Goal: Task Accomplishment & Management: Complete application form

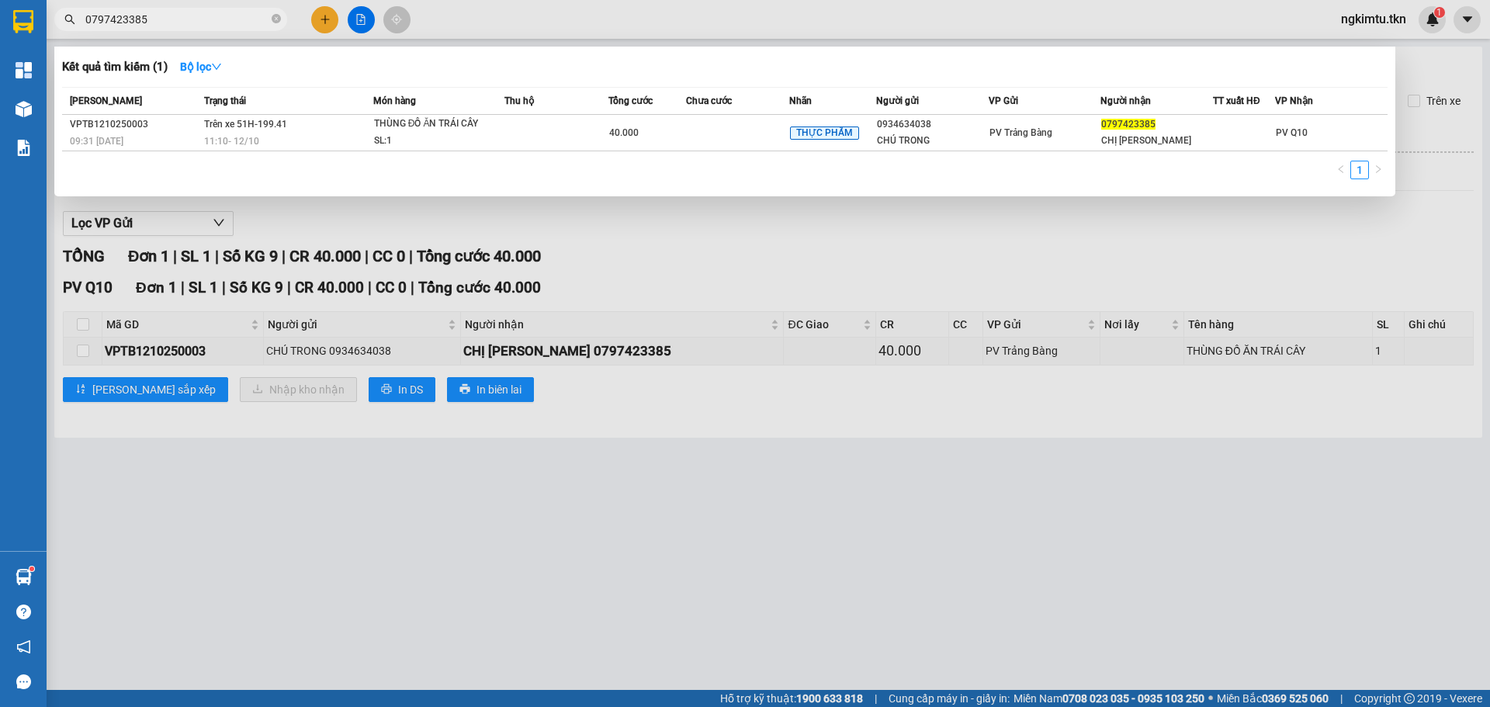
click at [179, 22] on input "0797423385" at bounding box center [176, 19] width 183 height 17
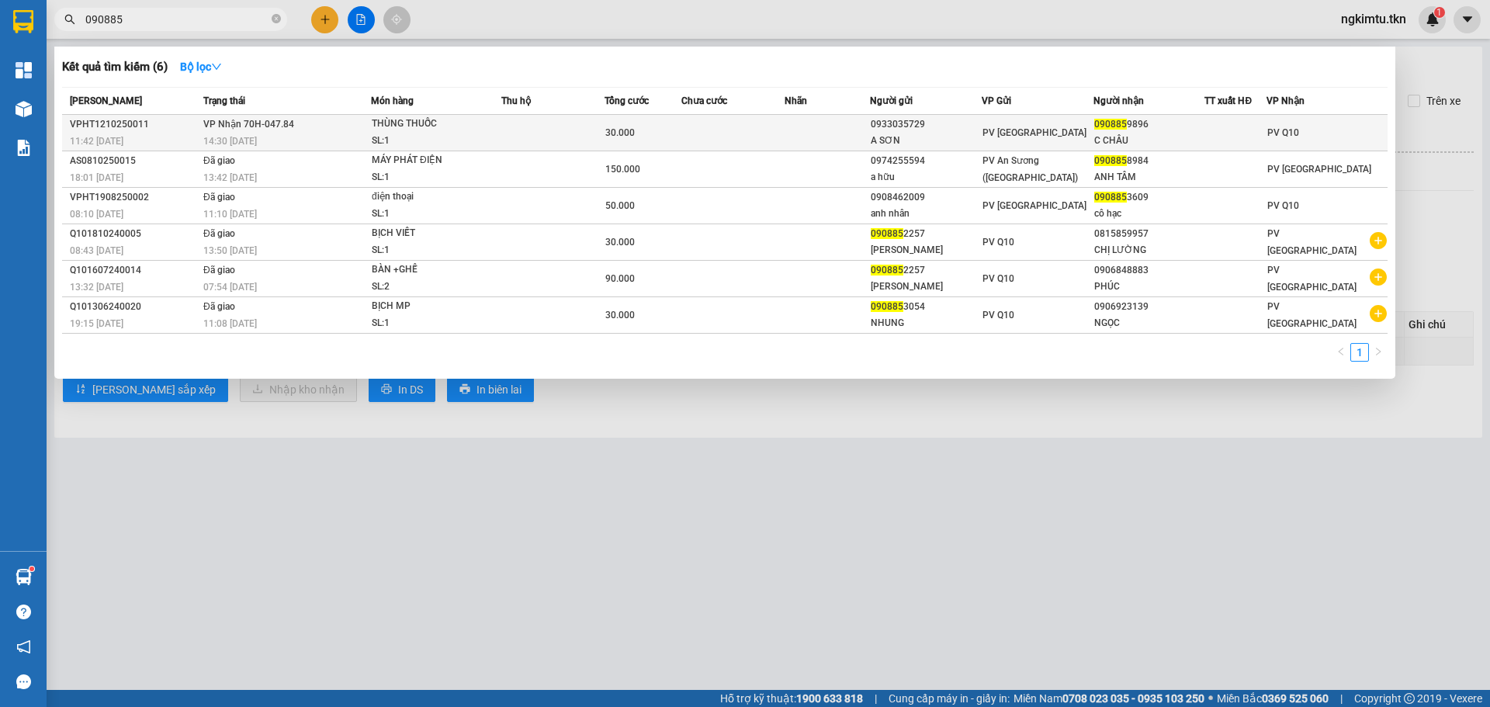
type input "090885"
click at [520, 133] on td at bounding box center [552, 133] width 103 height 36
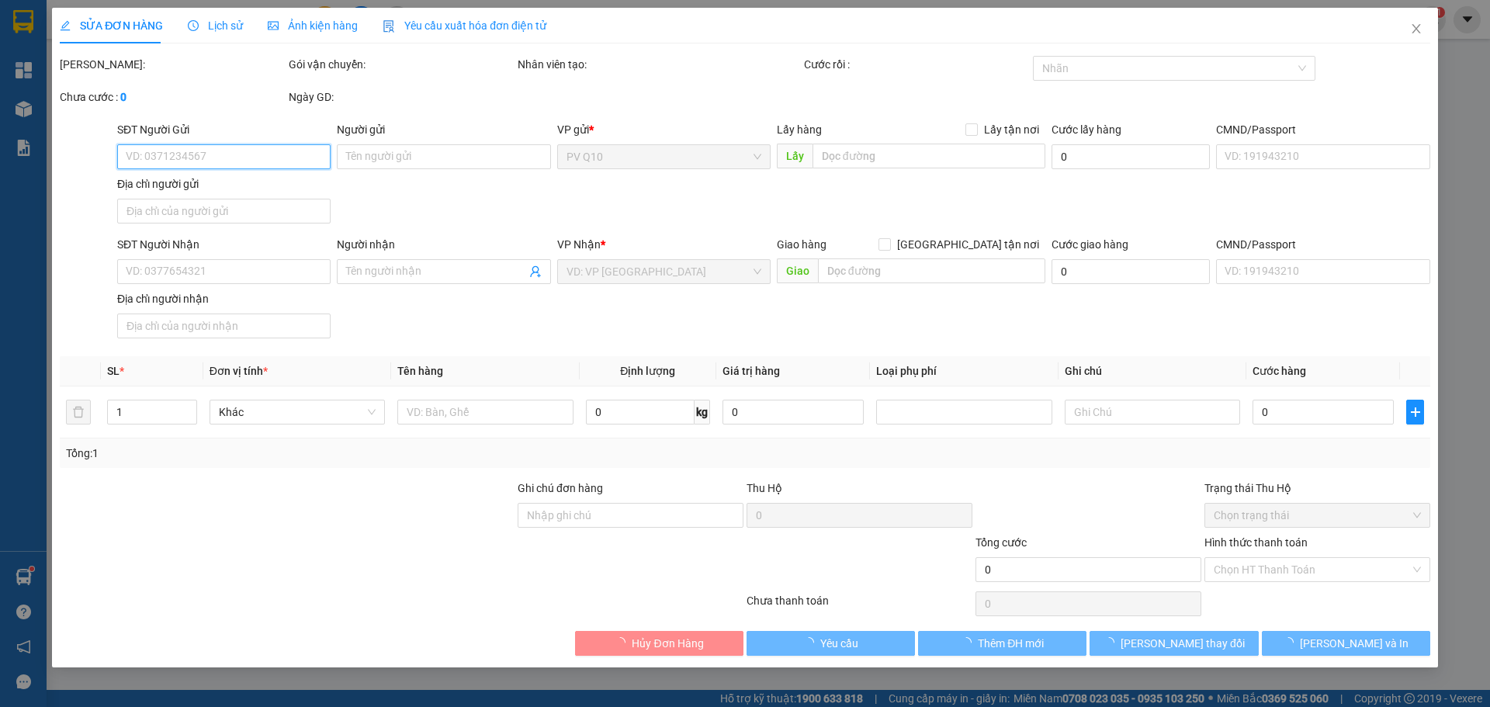
type input "0933035729"
type input "A SƠN"
type input "0908859896"
type input "C CHÂU"
type input "30.000"
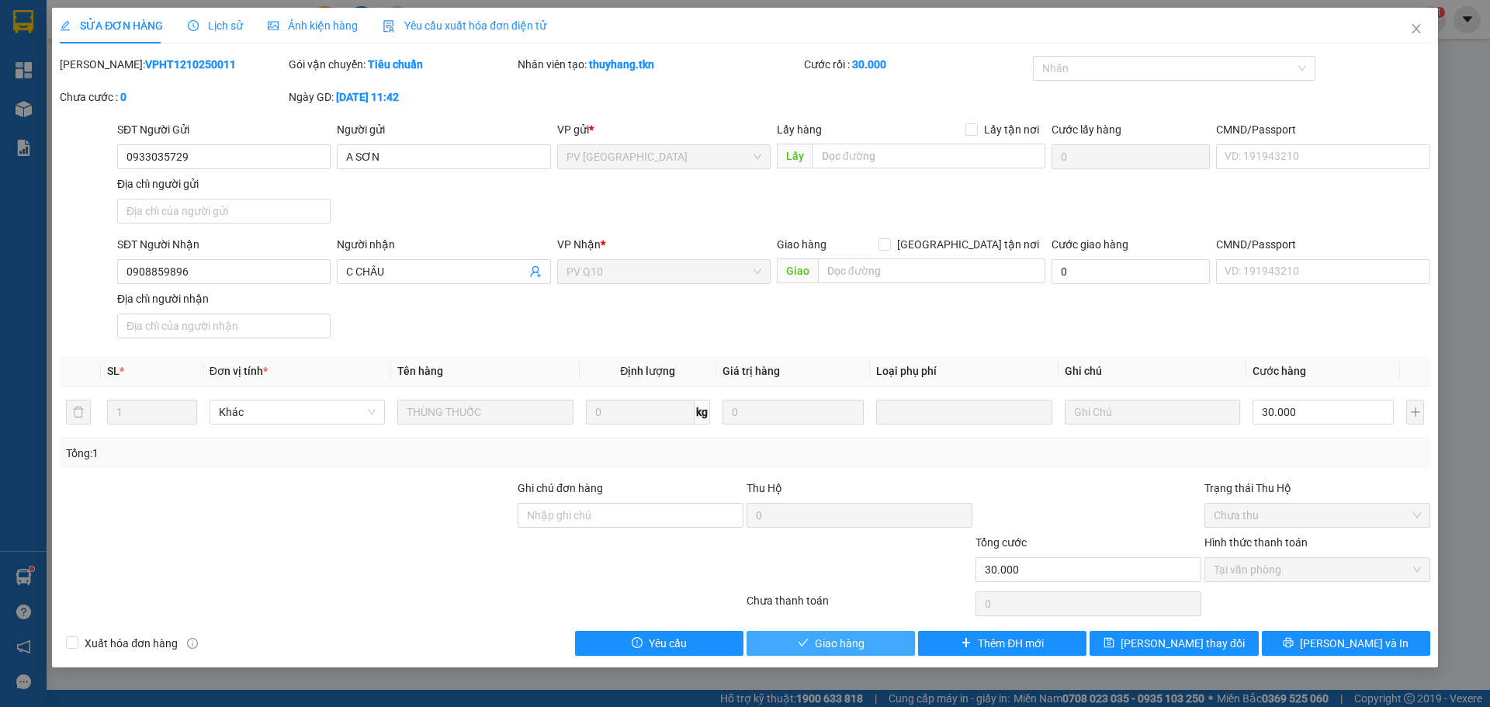
click at [848, 655] on button "Giao hàng" at bounding box center [831, 643] width 168 height 25
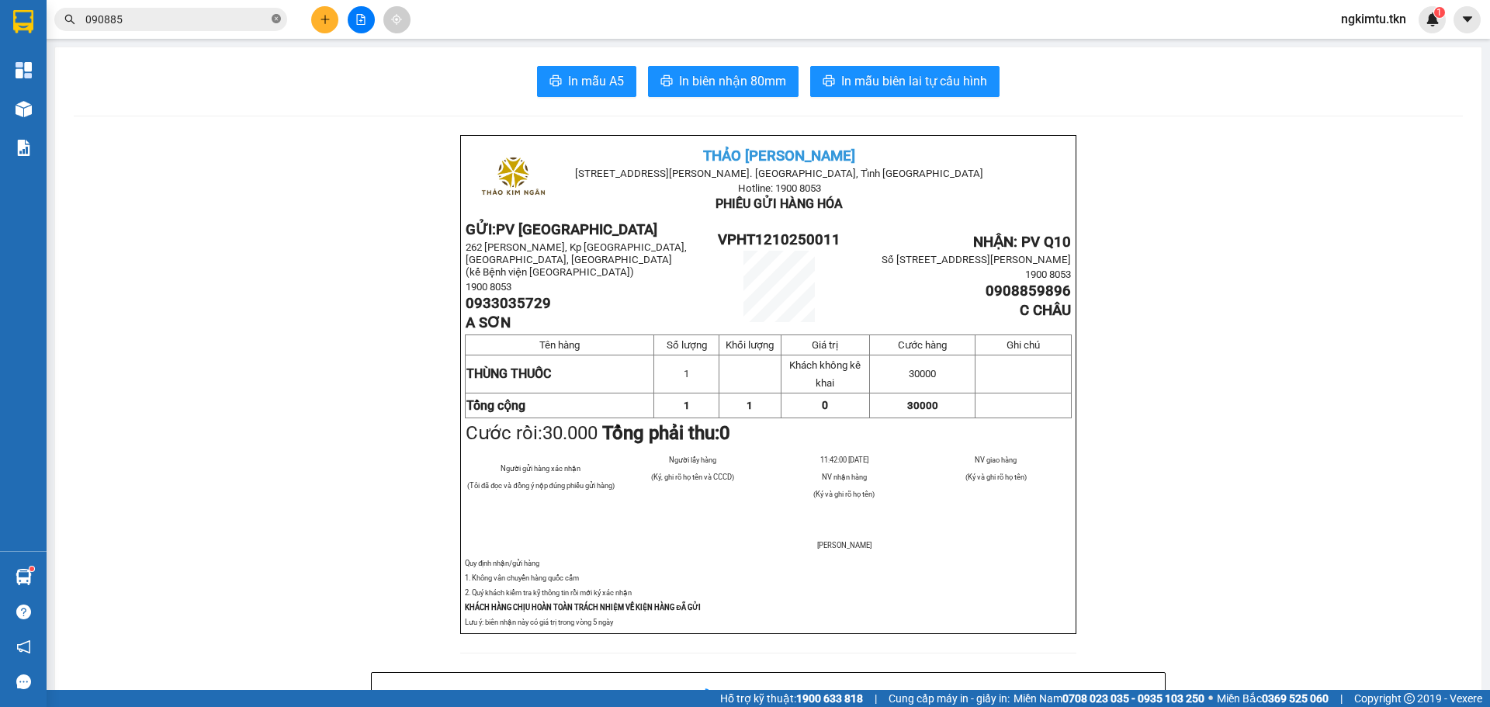
click at [272, 21] on icon "close-circle" at bounding box center [276, 18] width 9 height 9
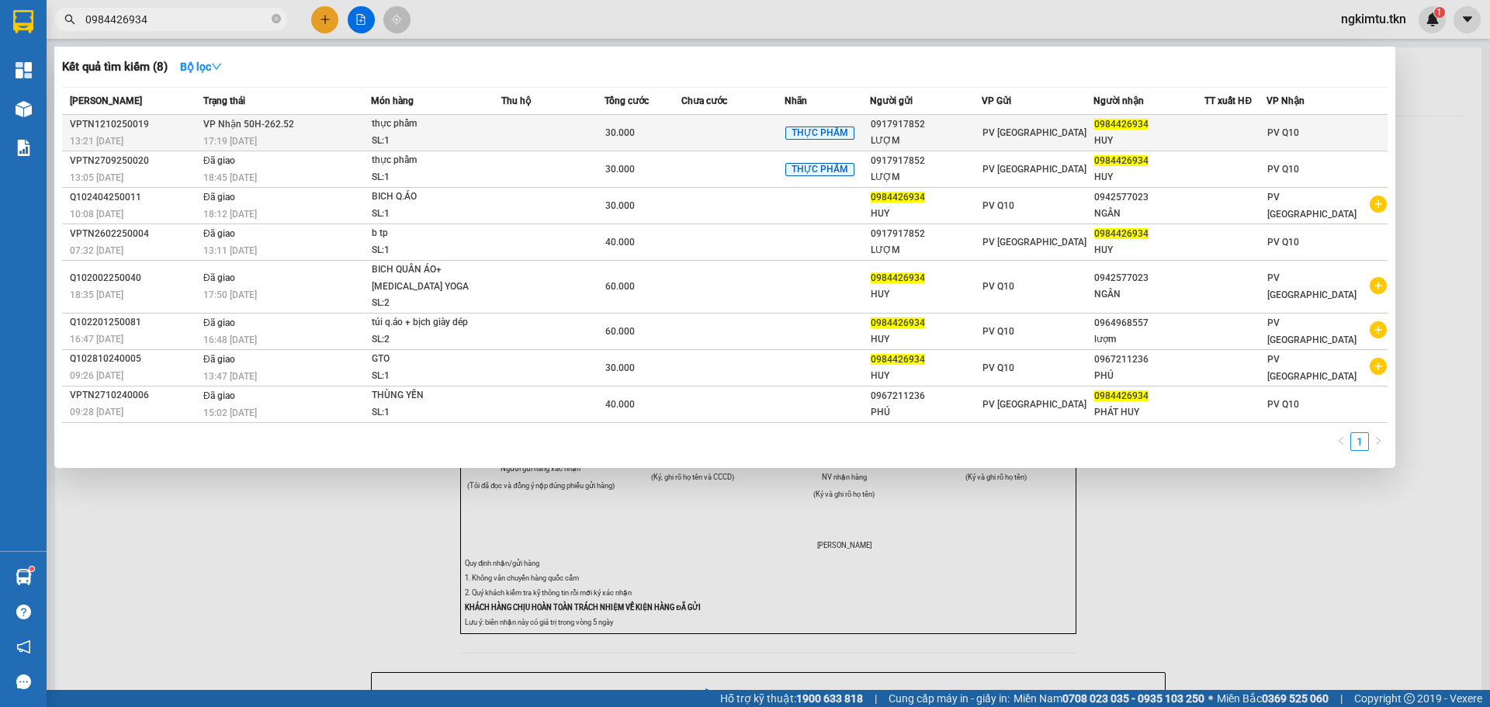
type input "0984426934"
click at [747, 127] on td at bounding box center [732, 133] width 103 height 36
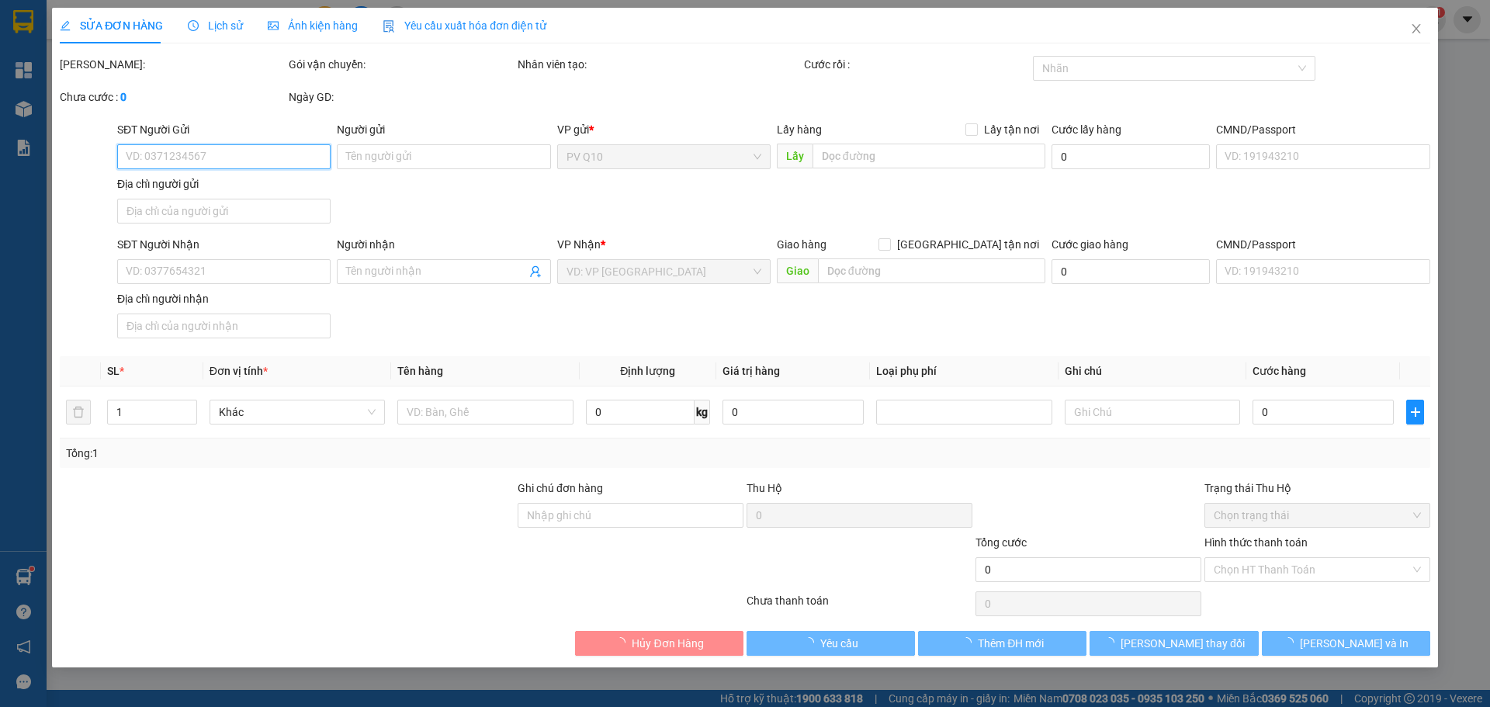
type input "0917917852"
type input "LƯỢM"
type input "0984426934"
type input "HUY"
type input "30.000"
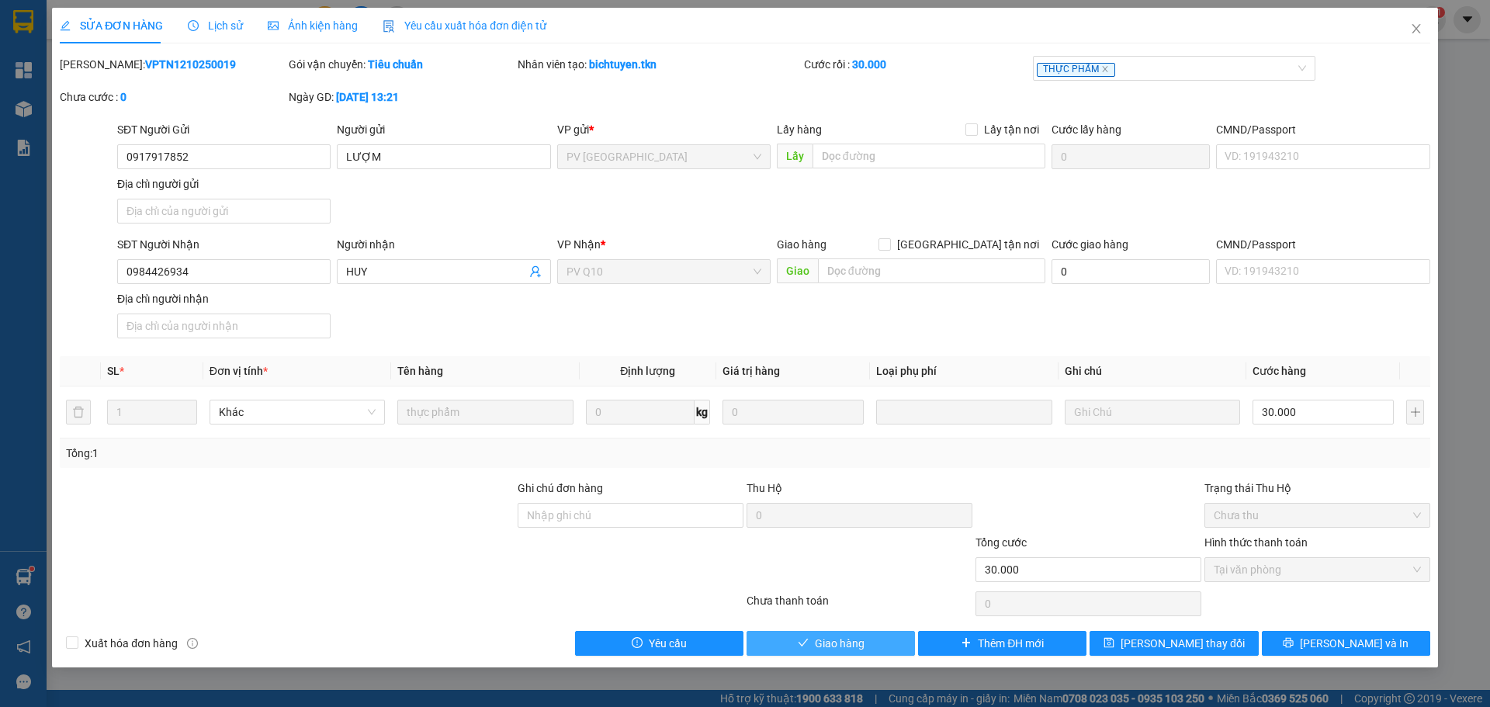
click at [855, 637] on span "Giao hàng" at bounding box center [840, 643] width 50 height 17
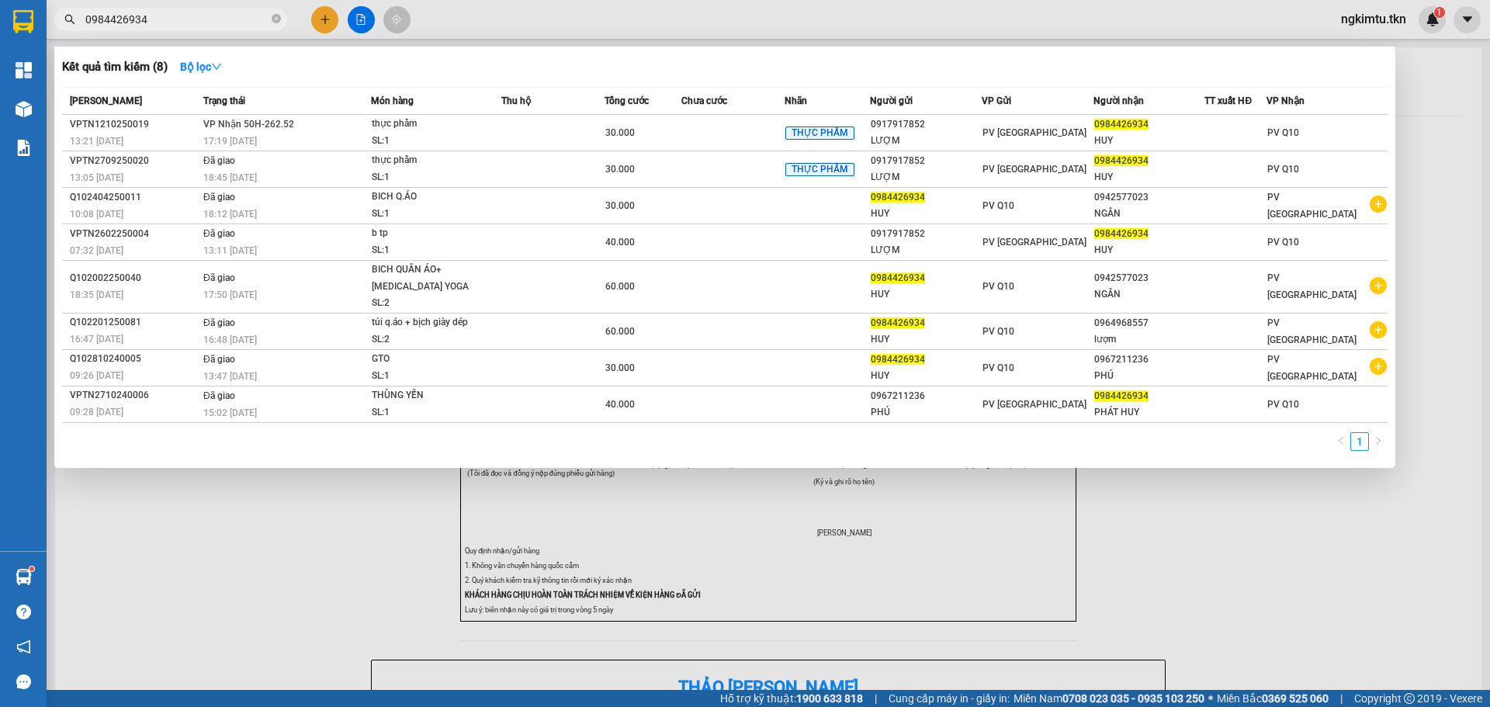
click at [203, 24] on input "0984426934" at bounding box center [176, 19] width 183 height 17
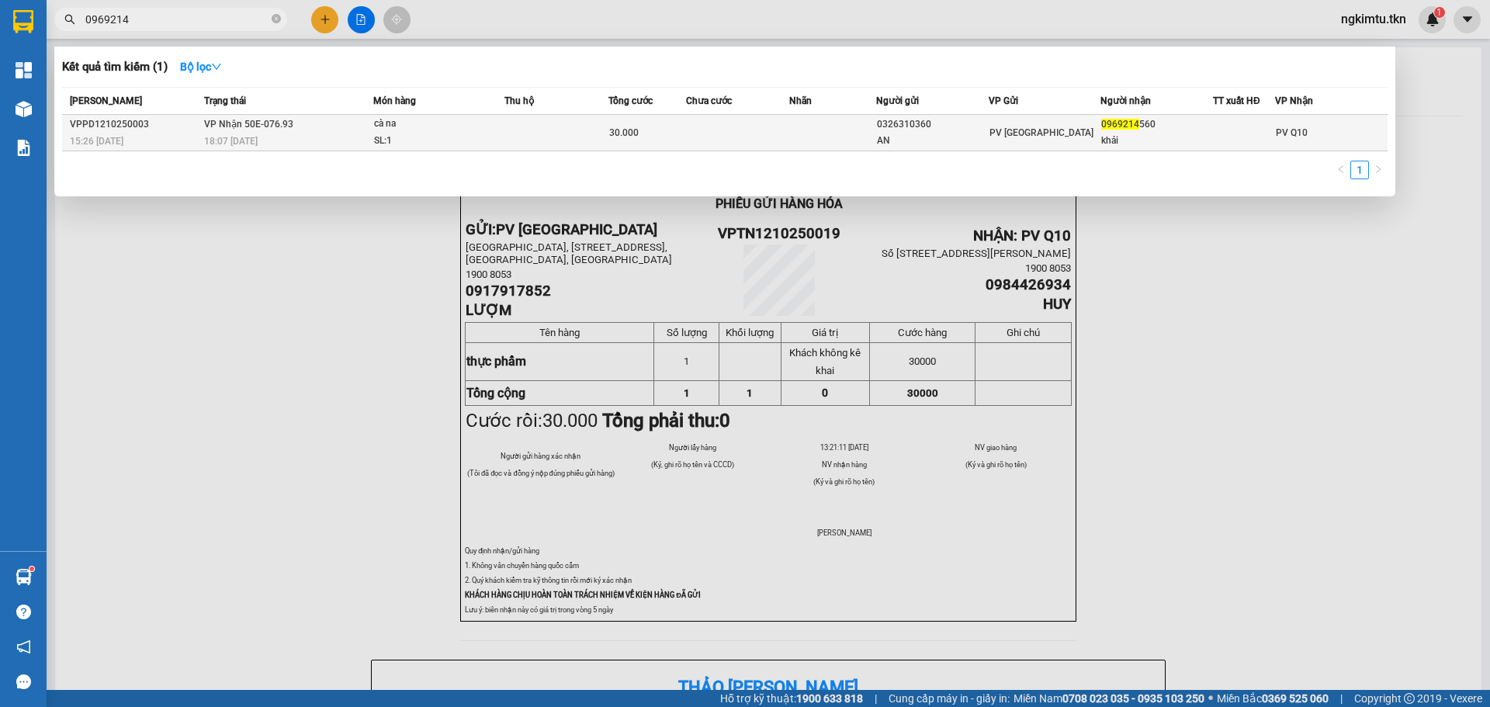
type input "0969214"
click at [466, 139] on div "SL: 1" at bounding box center [432, 141] width 116 height 17
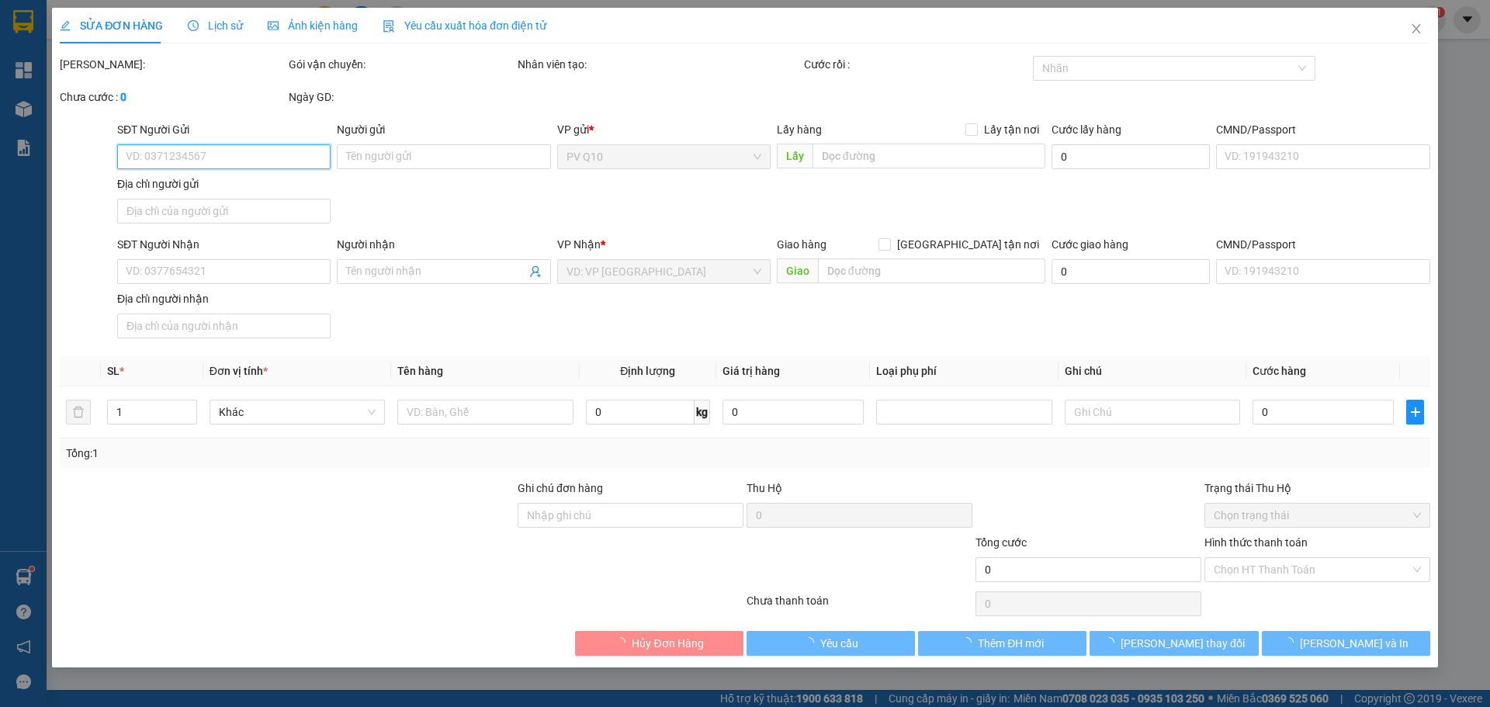
type input "0326310360"
type input "AN"
type input "0969214560"
type input "khải"
type input "30.000"
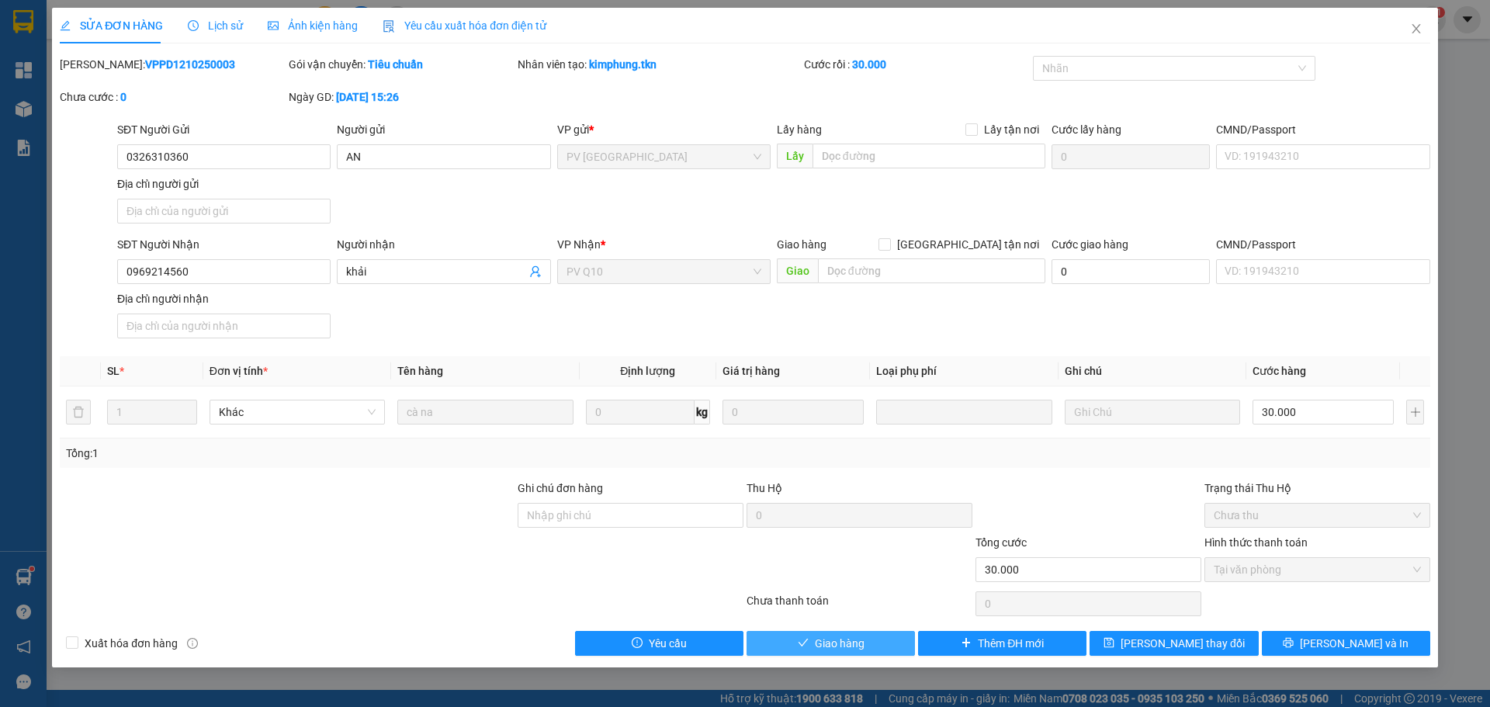
click at [896, 650] on button "Giao hàng" at bounding box center [831, 643] width 168 height 25
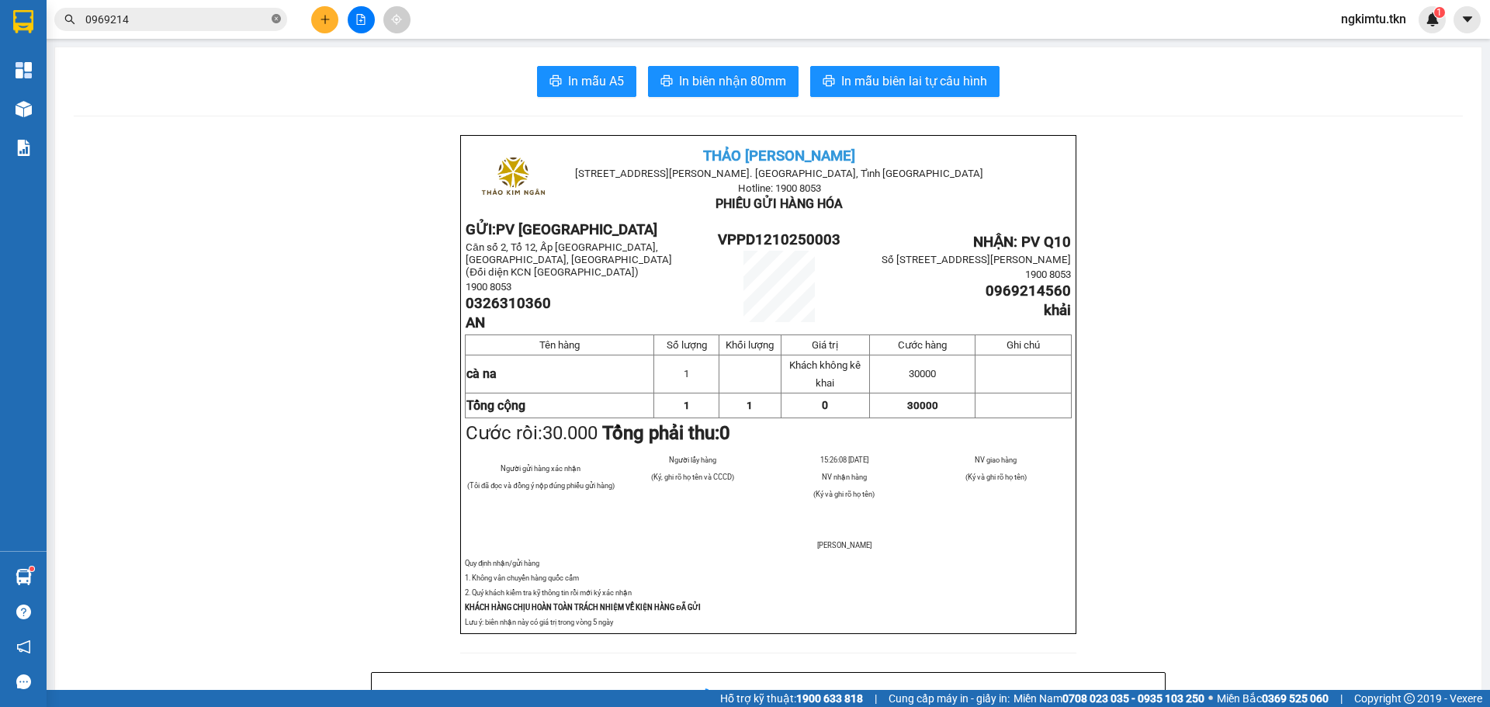
click at [278, 19] on icon "close-circle" at bounding box center [276, 18] width 9 height 9
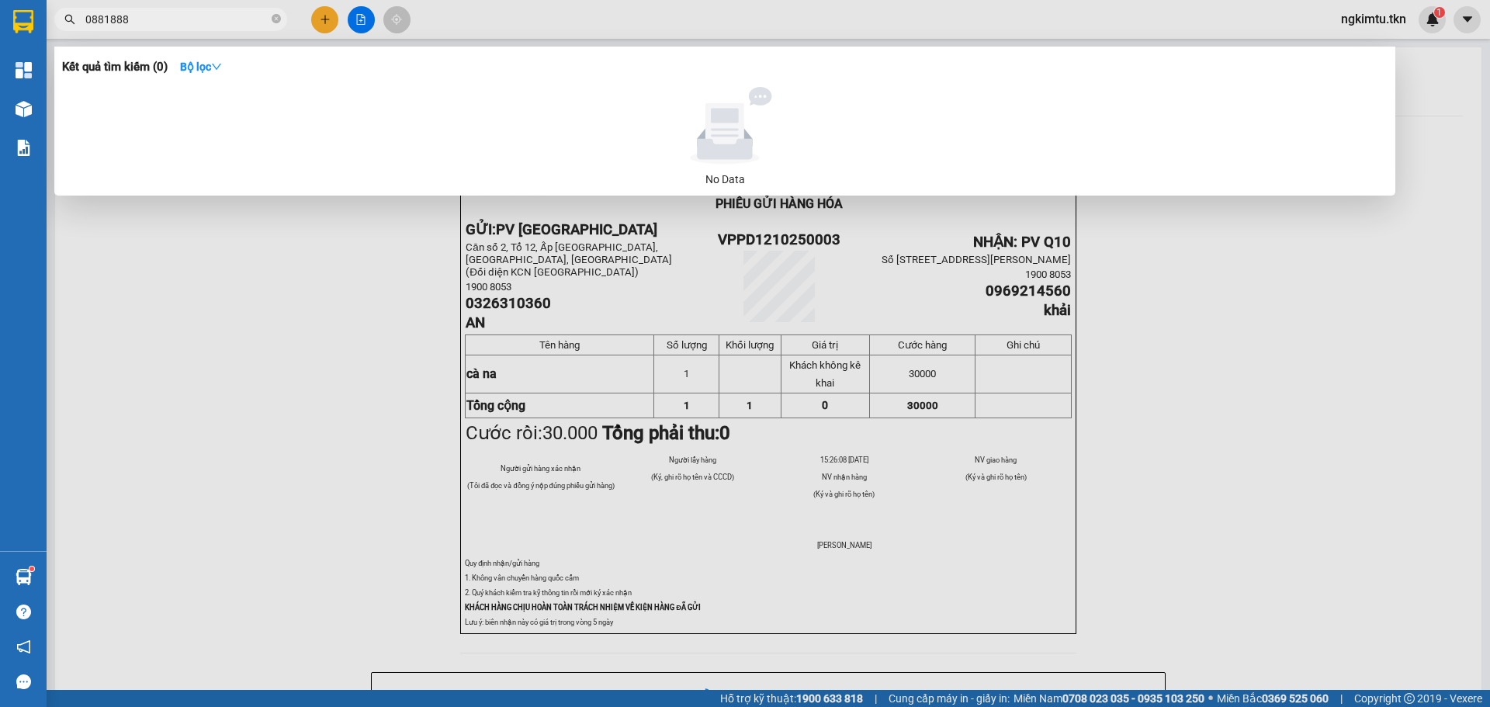
click at [96, 21] on input "0881888" at bounding box center [176, 19] width 183 height 17
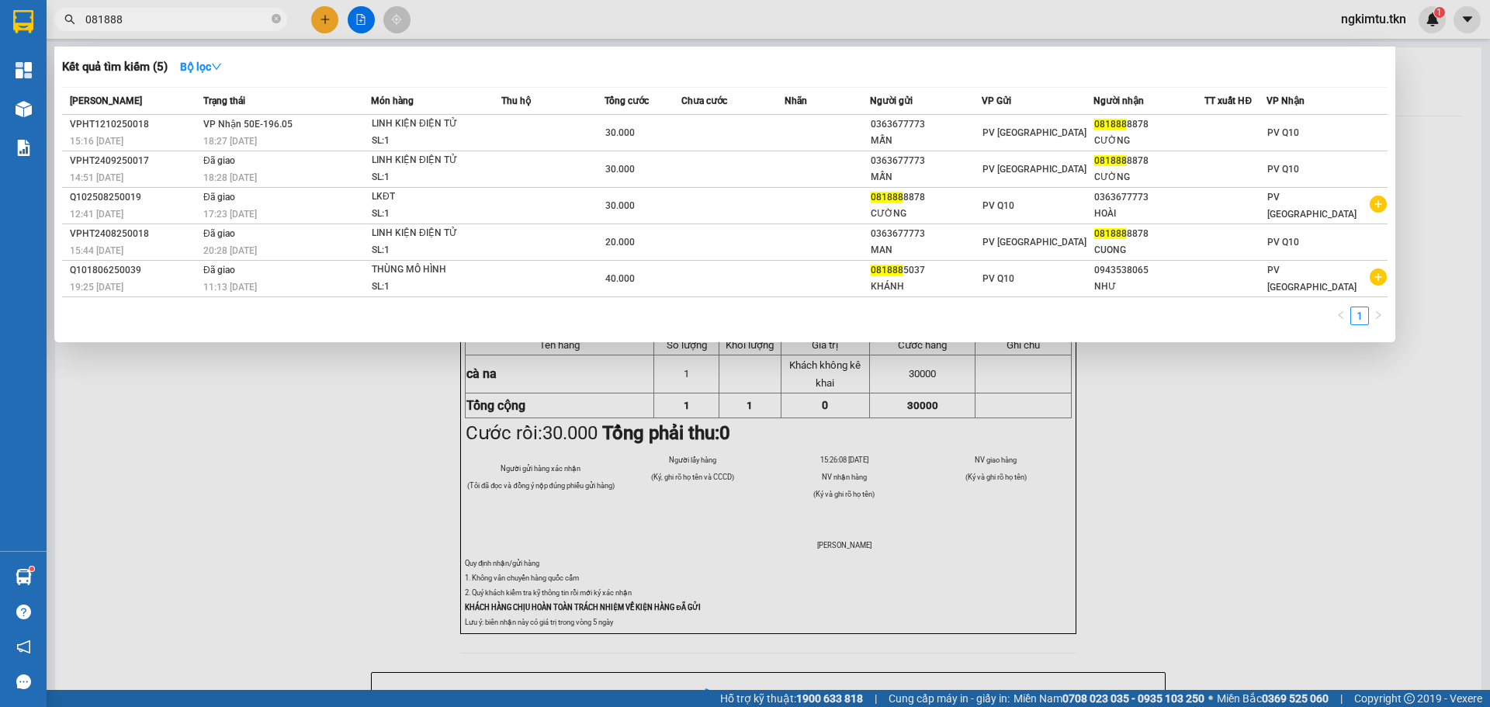
type input "081888"
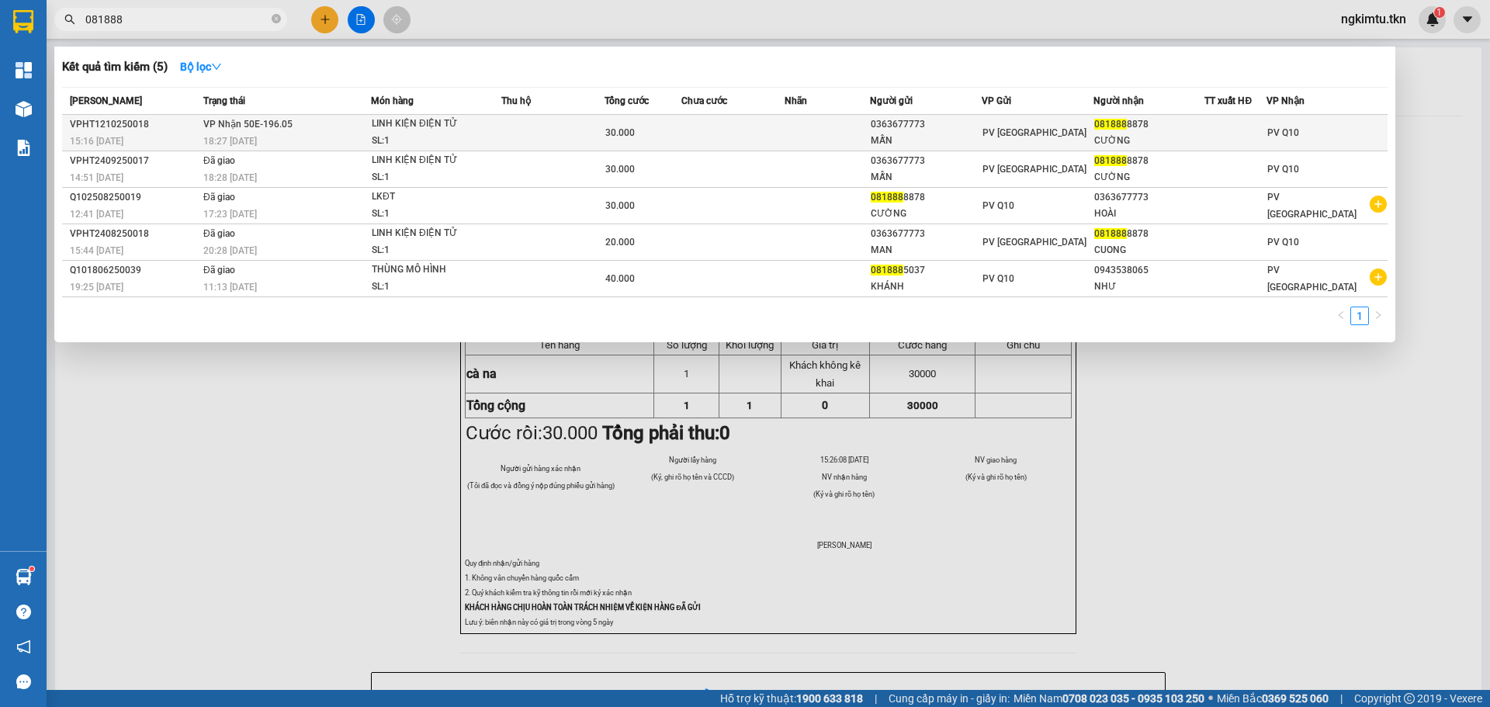
click at [890, 117] on div "0363677773" at bounding box center [926, 124] width 110 height 16
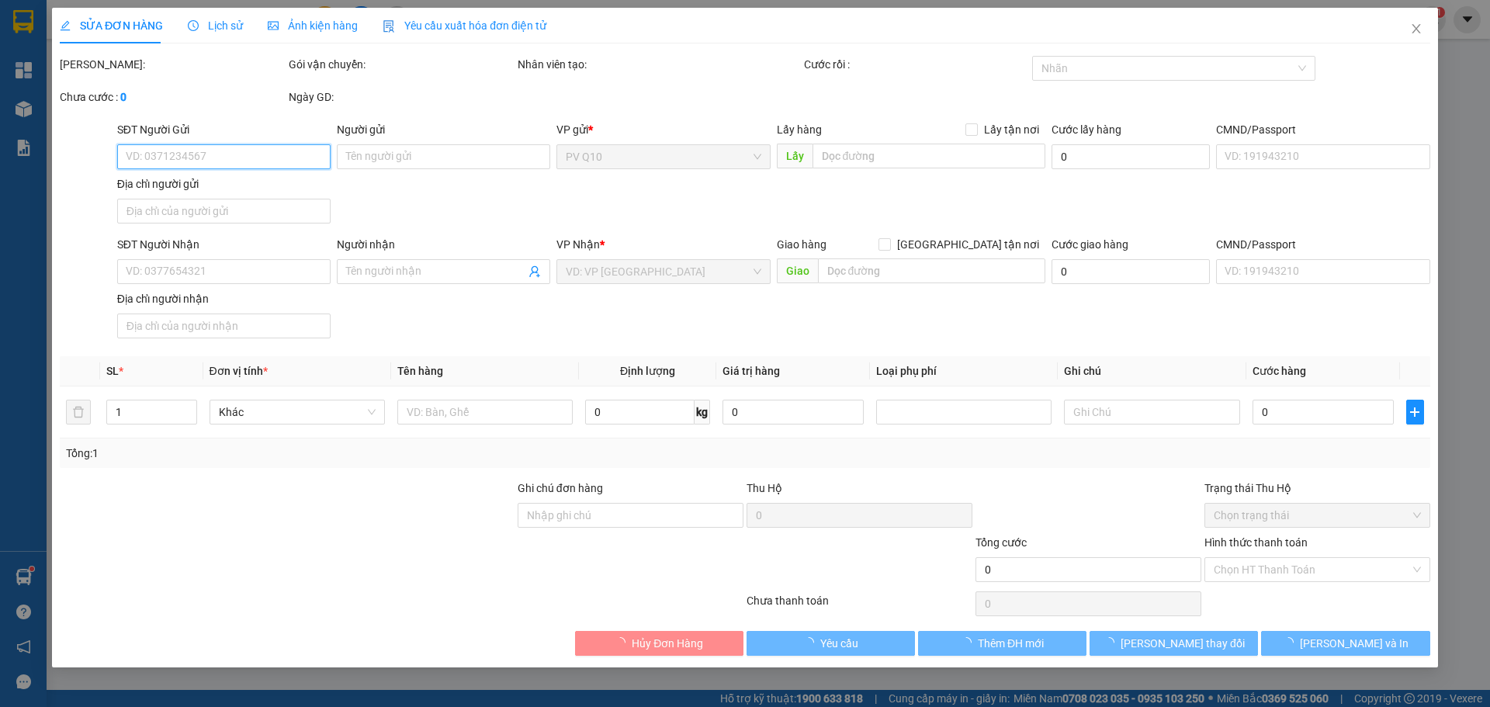
type input "0363677773"
type input "MẪN"
type input "0818888878"
type input "CƯỜNG"
type input "30.000"
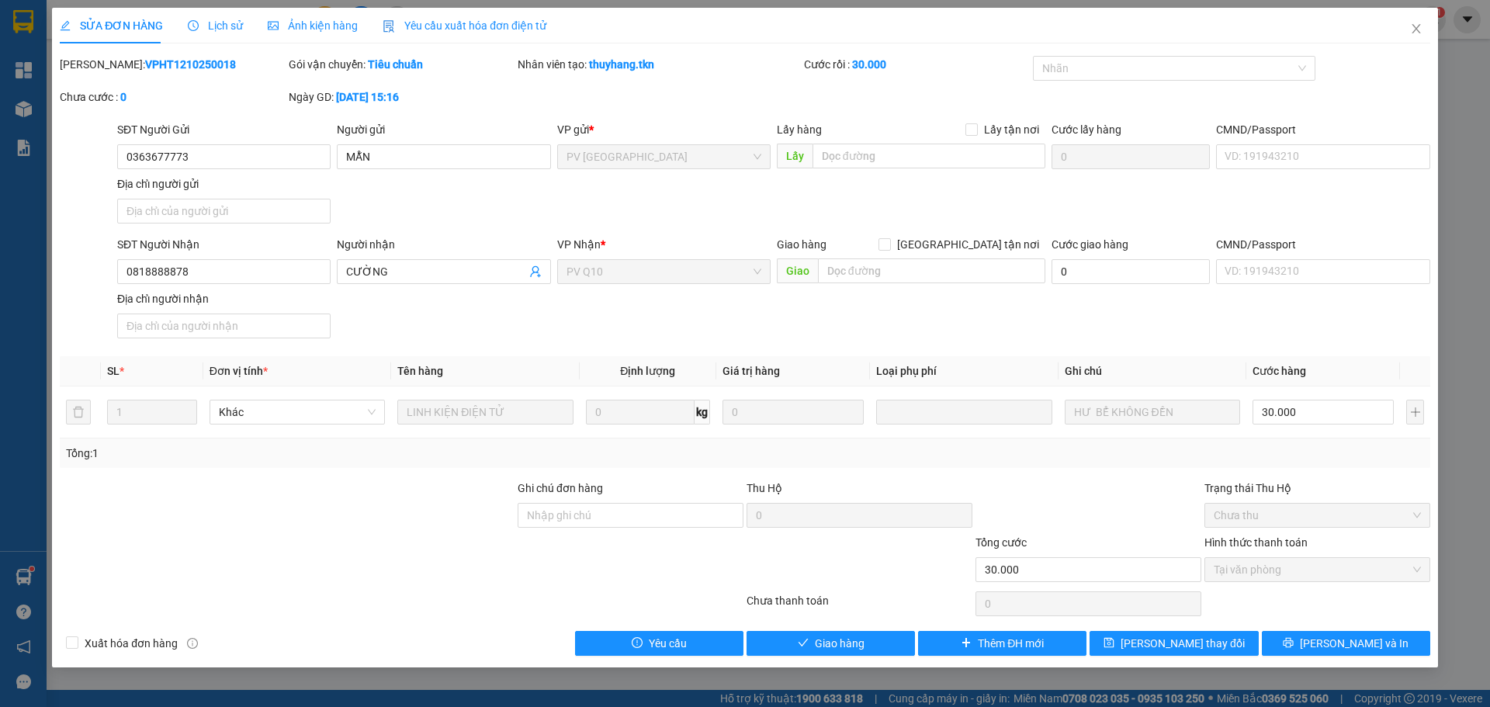
click at [199, 20] on span "Lịch sử" at bounding box center [215, 25] width 55 height 12
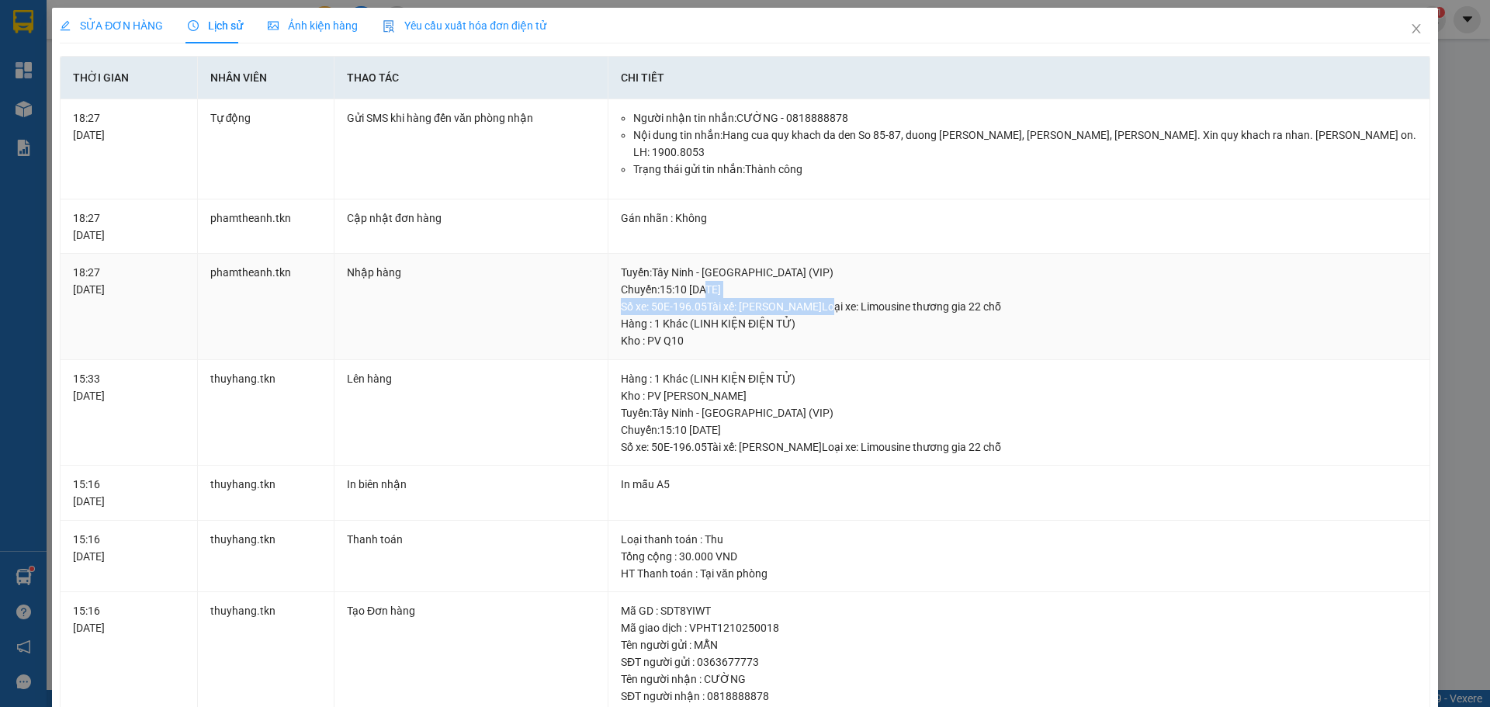
drag, startPoint x: 823, startPoint y: 309, endPoint x: 834, endPoint y: 311, distance: 11.1
click at [834, 311] on div "[GEOGRAPHIC_DATA] : [GEOGRAPHIC_DATA] - [GEOGRAPHIC_DATA] (VIP) [GEOGRAPHIC_DAT…" at bounding box center [1019, 289] width 796 height 51
click at [830, 309] on div "[GEOGRAPHIC_DATA] : [GEOGRAPHIC_DATA] - [GEOGRAPHIC_DATA] (VIP) [GEOGRAPHIC_DAT…" at bounding box center [1019, 289] width 796 height 51
click at [1410, 27] on icon "close" at bounding box center [1416, 29] width 12 height 12
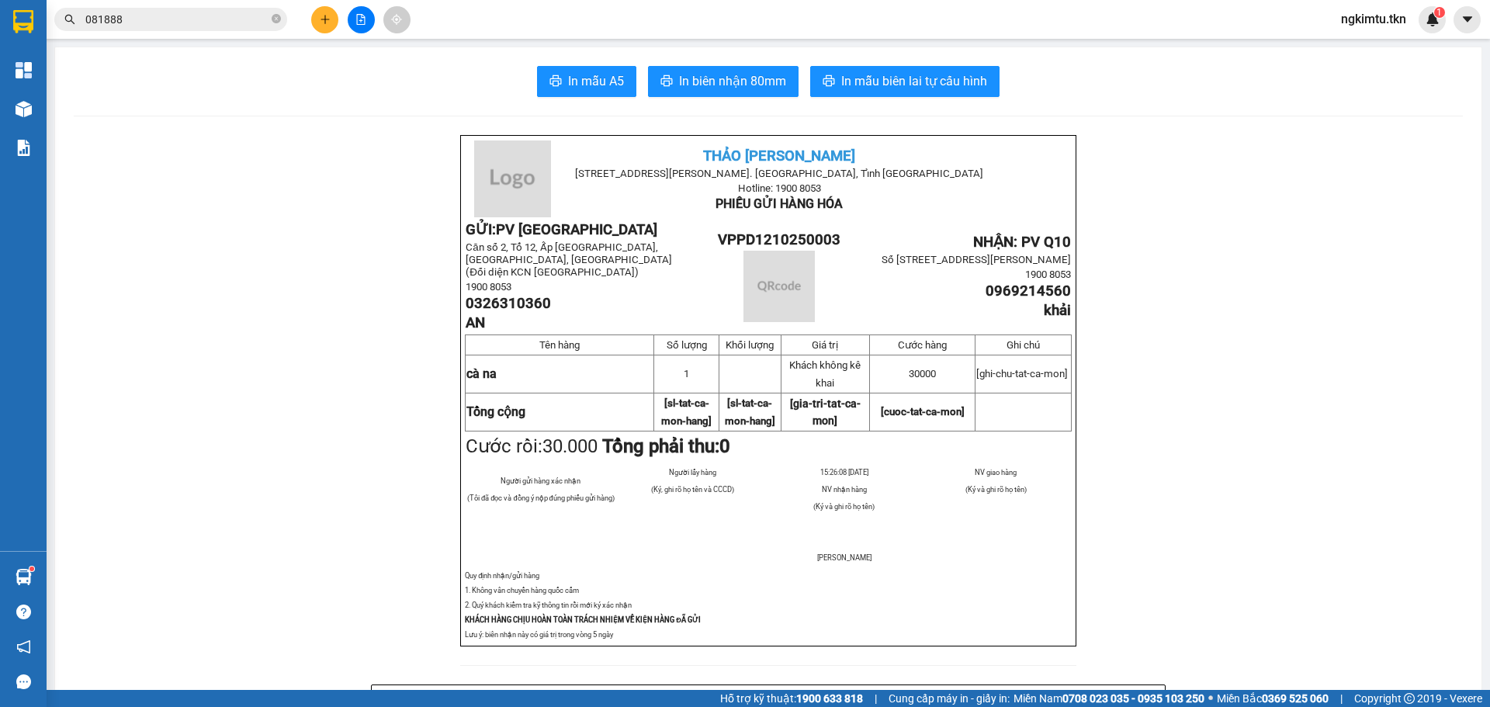
click at [207, 21] on input "081888" at bounding box center [176, 19] width 183 height 17
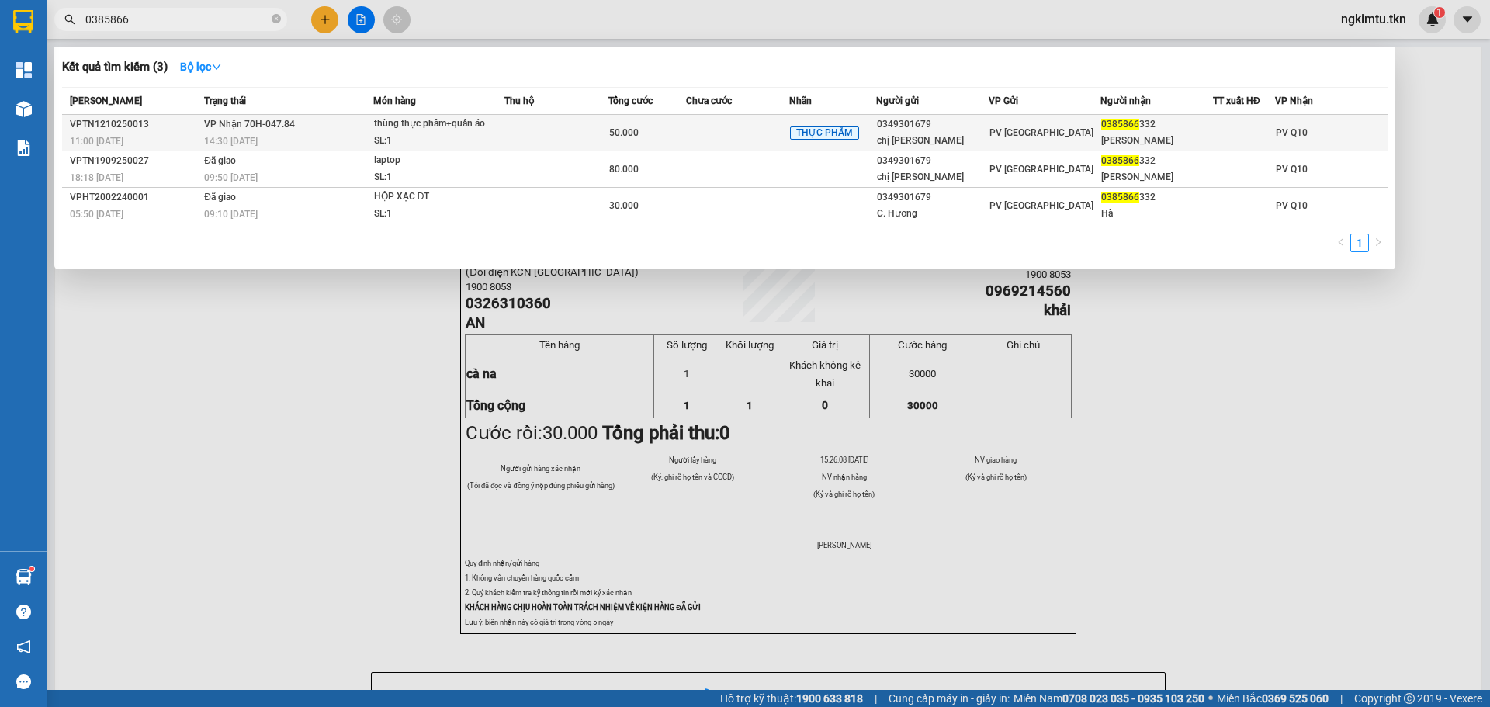
type input "0385866"
click at [697, 122] on td at bounding box center [738, 133] width 104 height 36
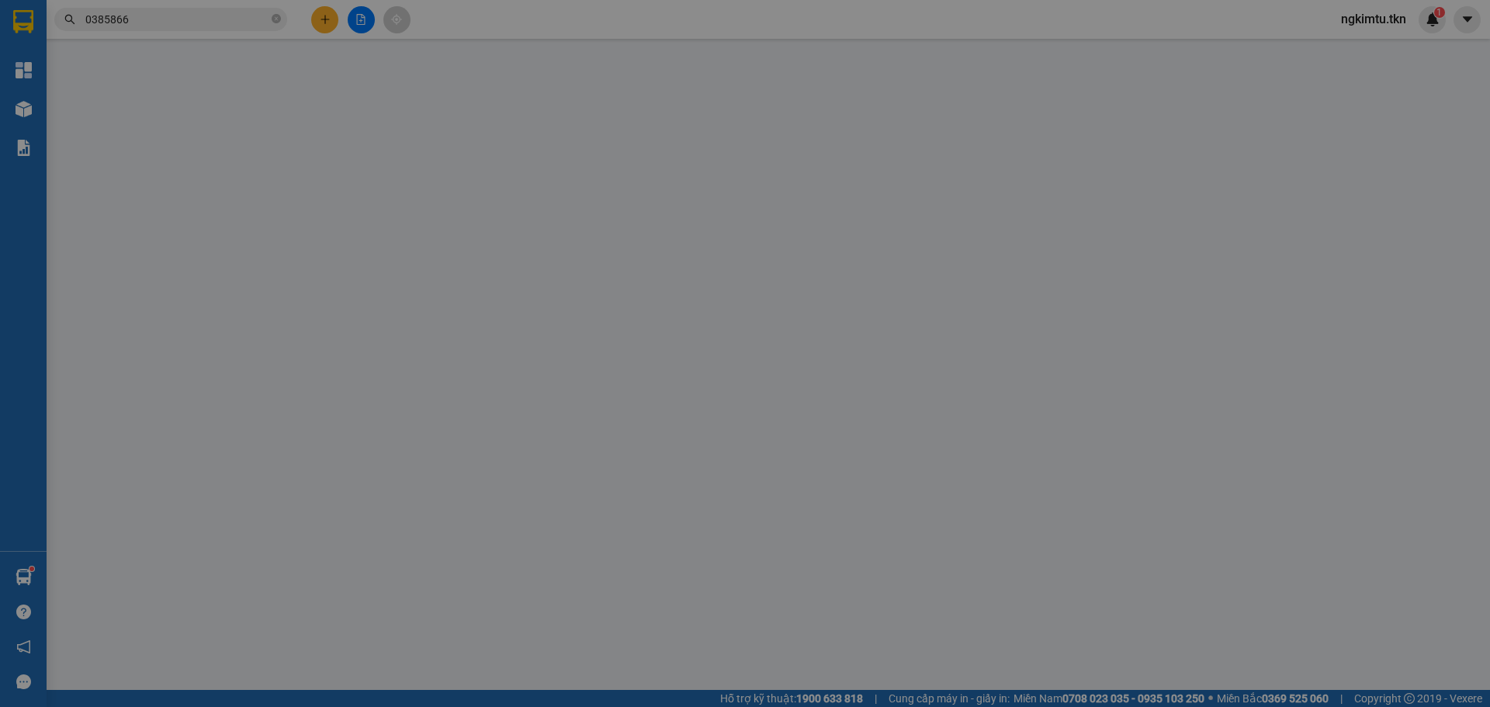
type input "0349301679"
type input "chị [PERSON_NAME]"
type input "0385866332"
type input "[PERSON_NAME]"
type input "50.000"
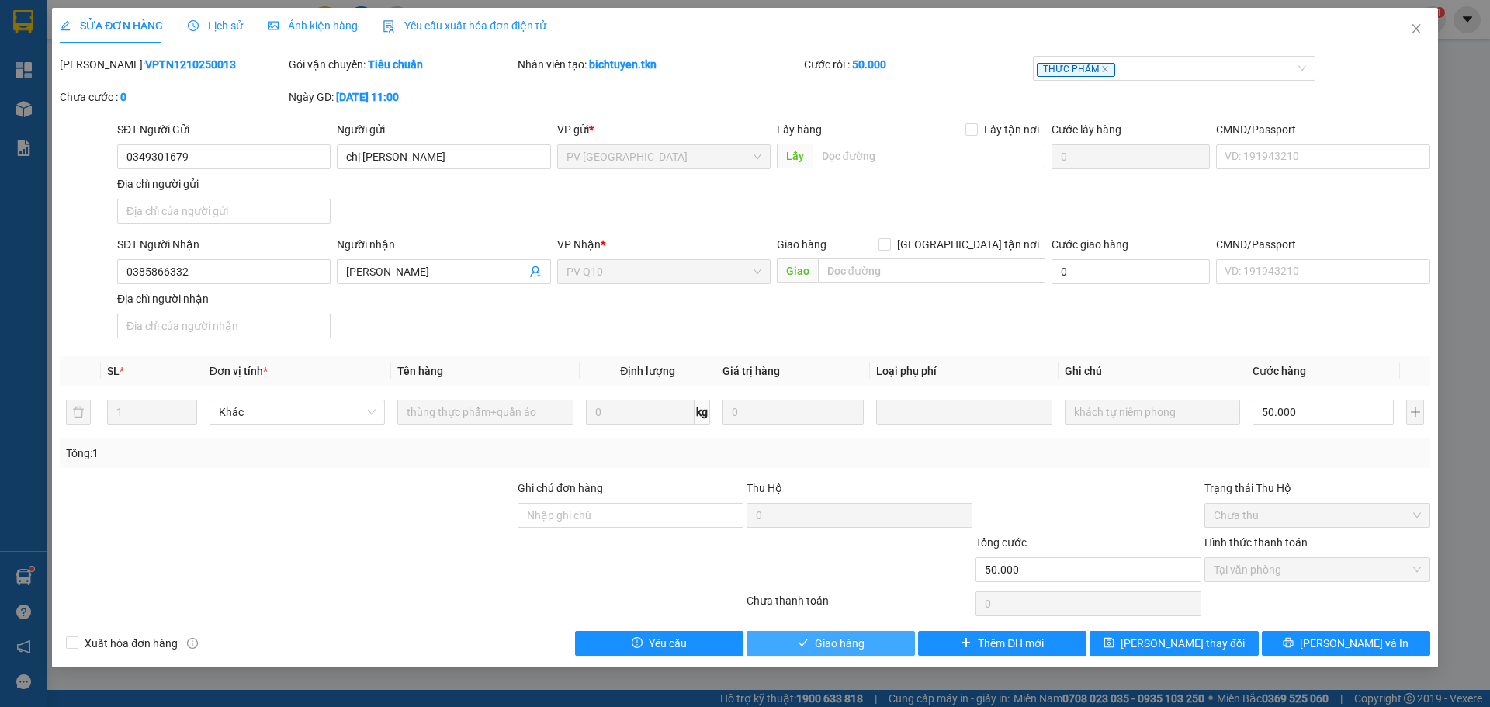
click at [848, 637] on span "Giao hàng" at bounding box center [840, 643] width 50 height 17
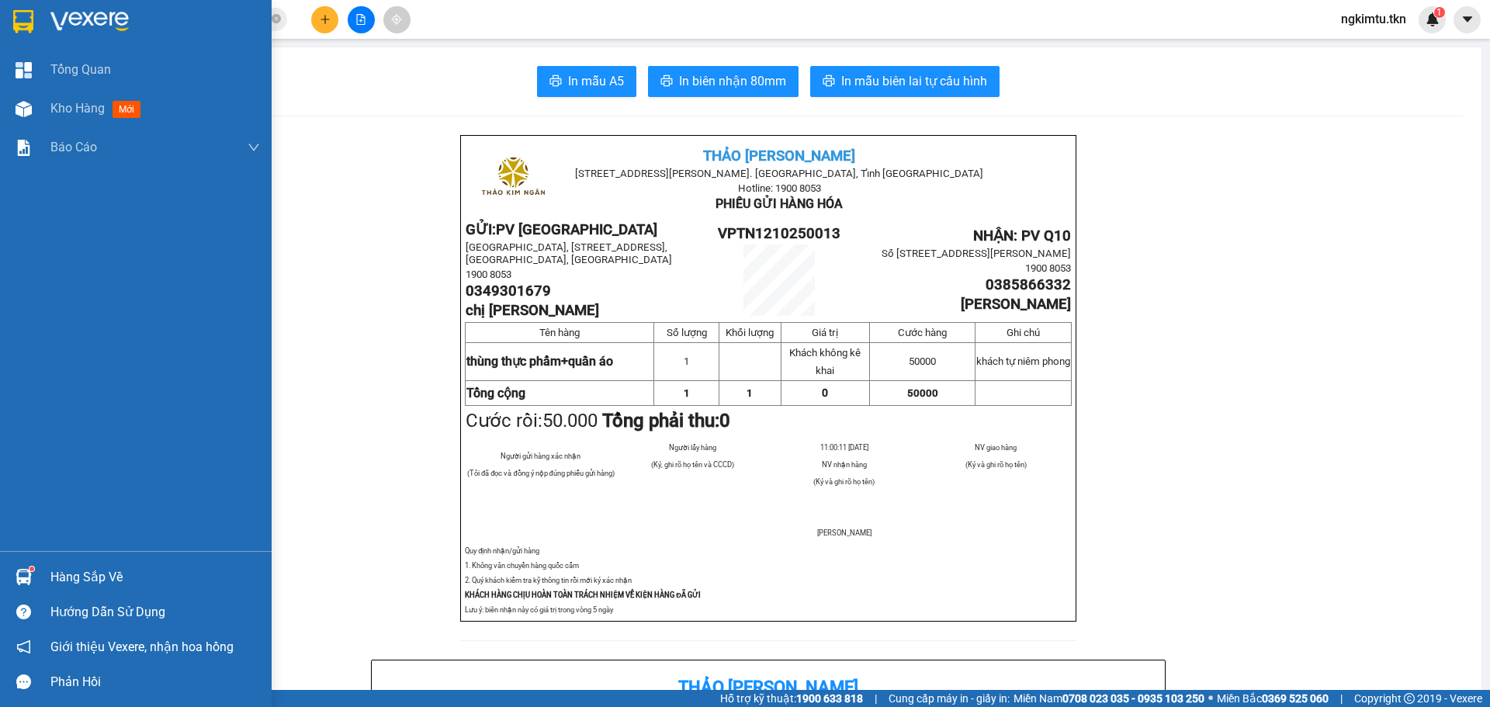
click at [33, 580] on div at bounding box center [23, 576] width 27 height 27
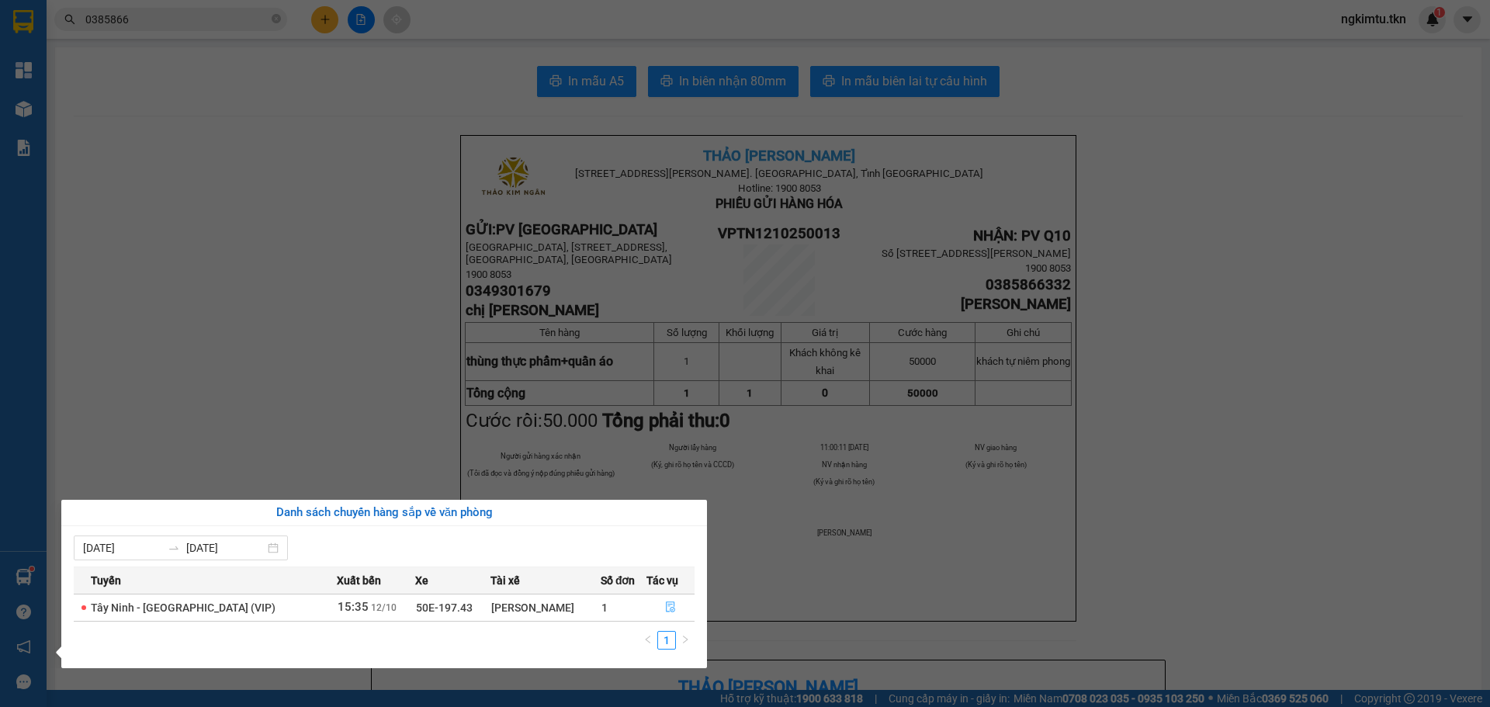
click at [665, 607] on icon "file-done" at bounding box center [670, 606] width 11 height 11
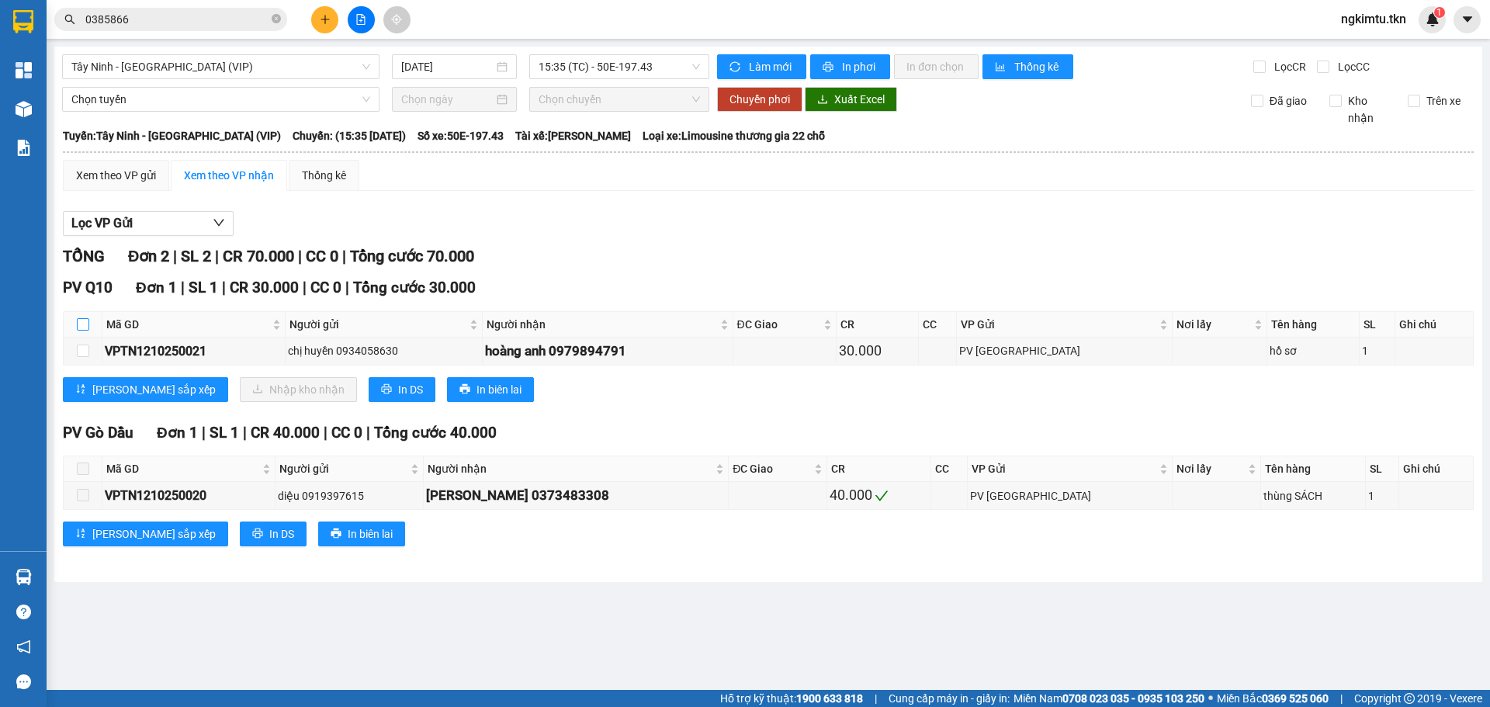
click at [81, 326] on input "checkbox" at bounding box center [83, 324] width 12 height 12
checkbox input "true"
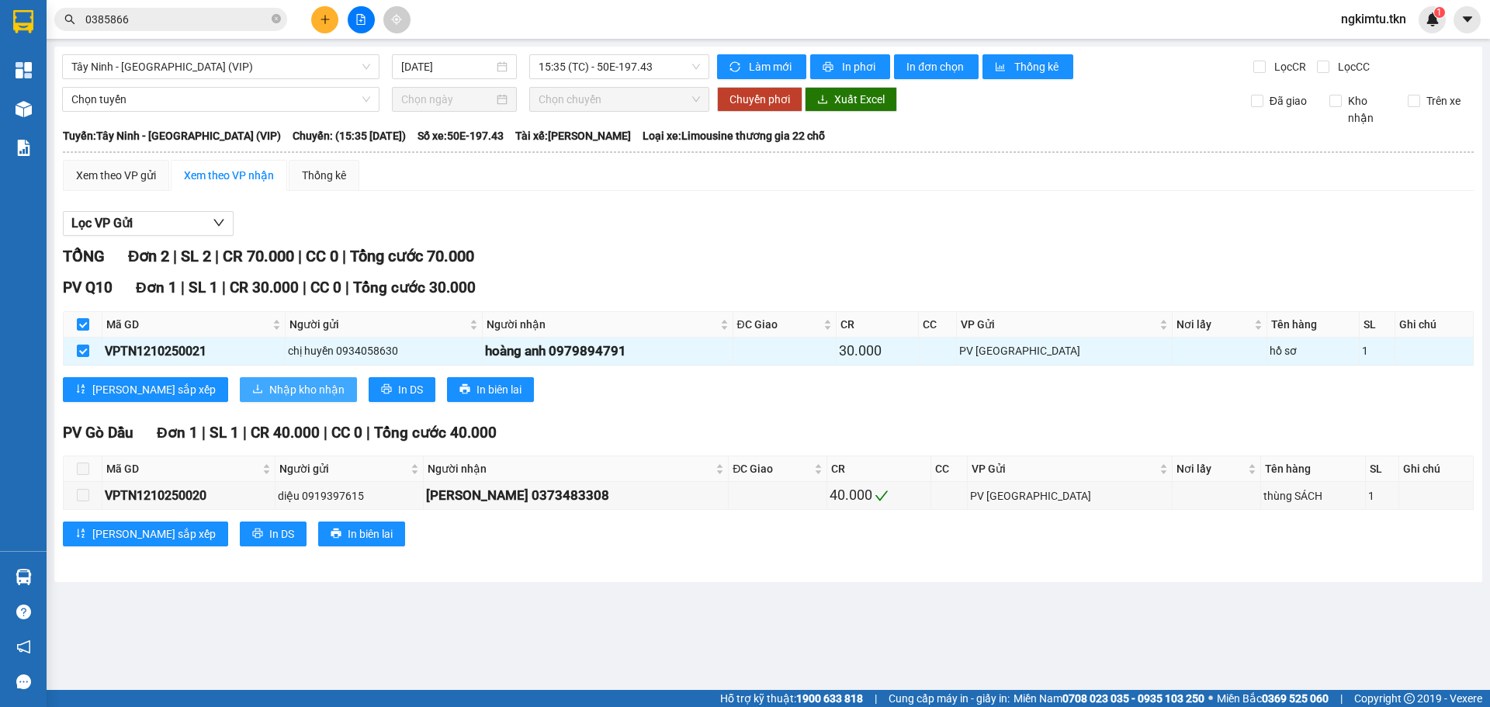
click at [269, 384] on span "Nhập kho nhận" at bounding box center [306, 389] width 75 height 17
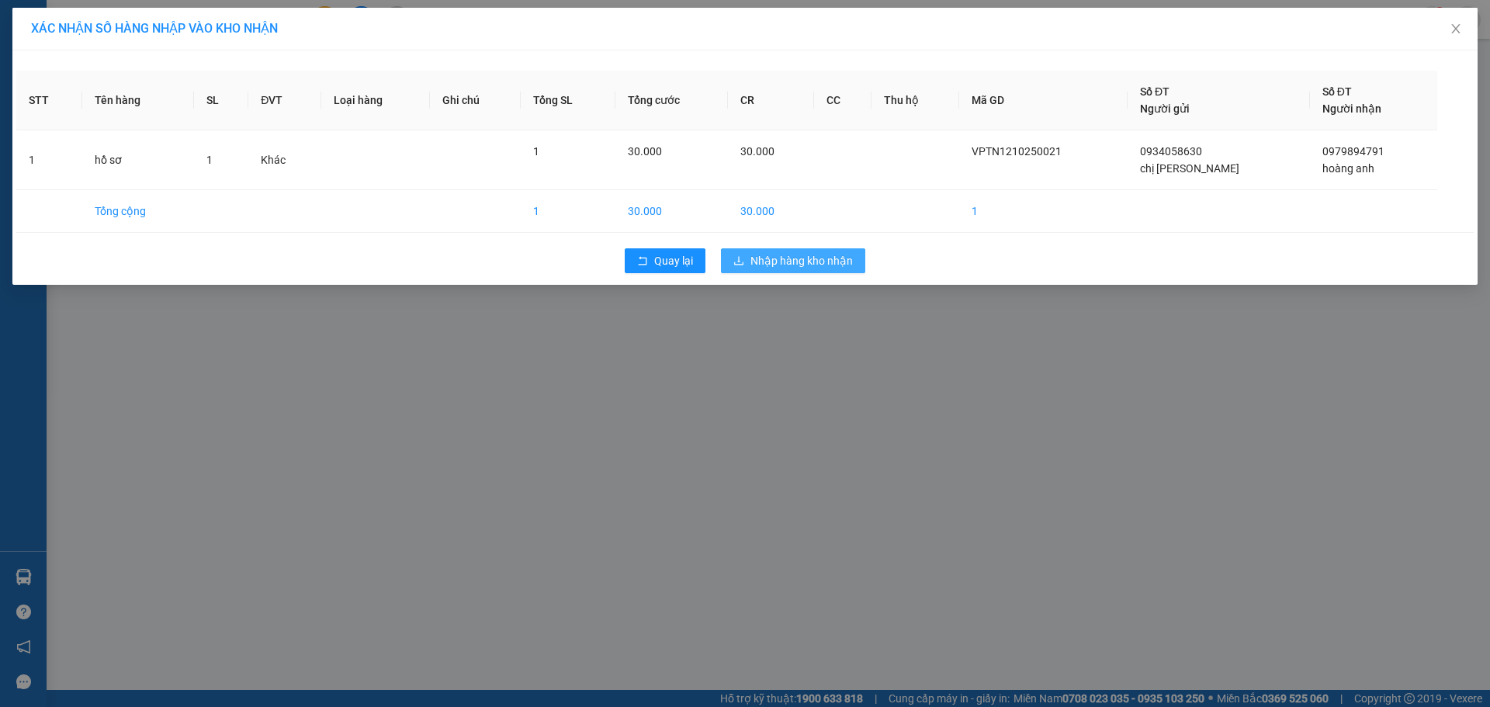
click at [807, 253] on span "Nhập hàng kho nhận" at bounding box center [802, 260] width 102 height 17
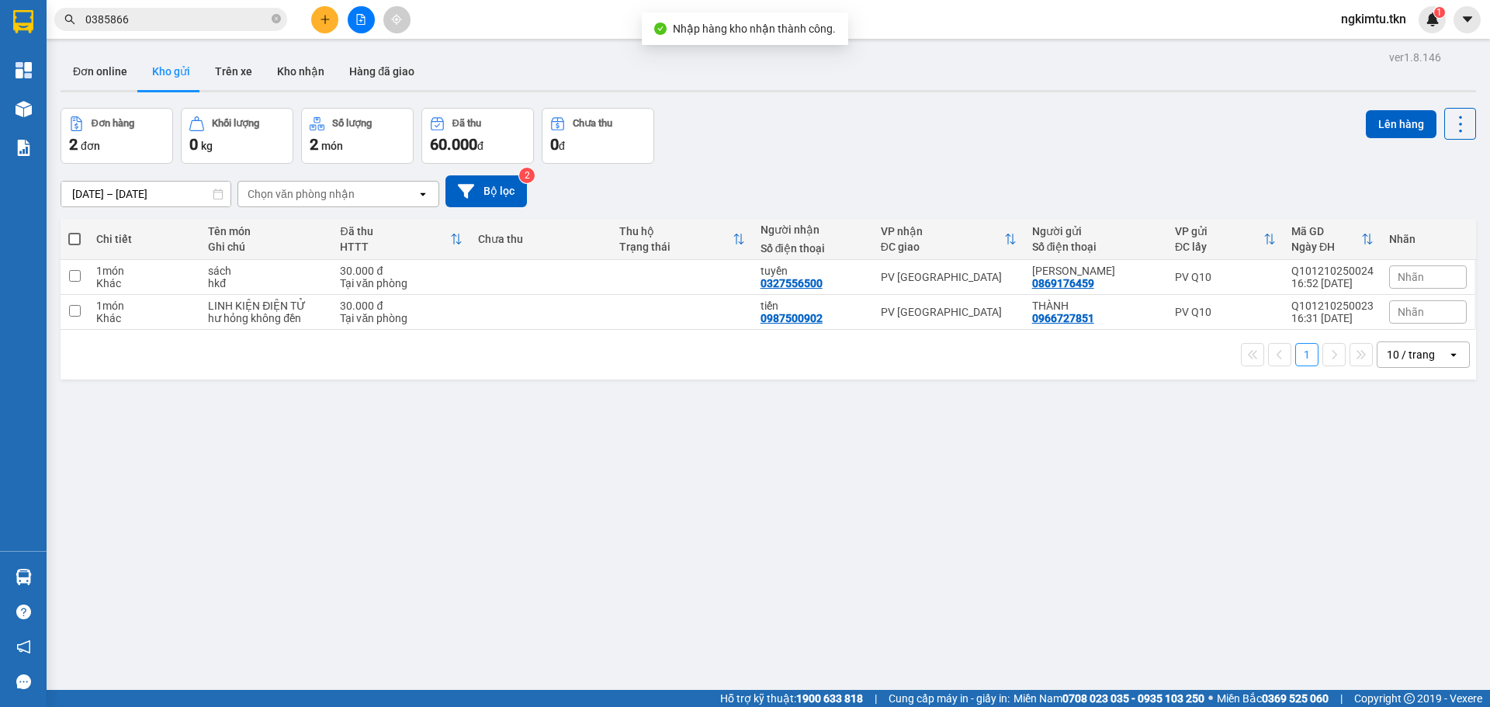
click at [39, 578] on div "Hàng sắp về" at bounding box center [23, 577] width 47 height 35
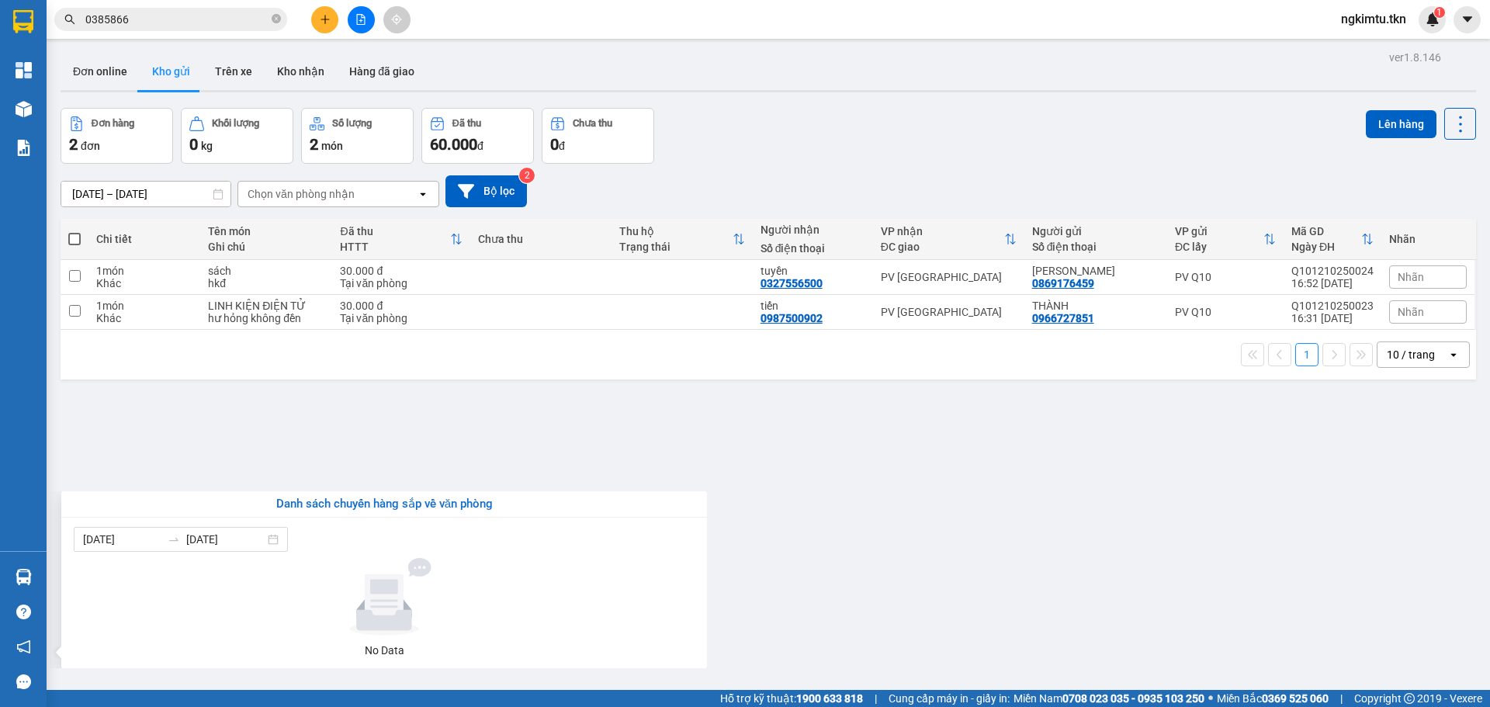
click at [387, 456] on section "Kết quả tìm kiếm ( 3 ) Bộ lọc Mã ĐH Trạng thái Món hàng Thu hộ Tổng cước Chưa c…" at bounding box center [745, 353] width 1490 height 707
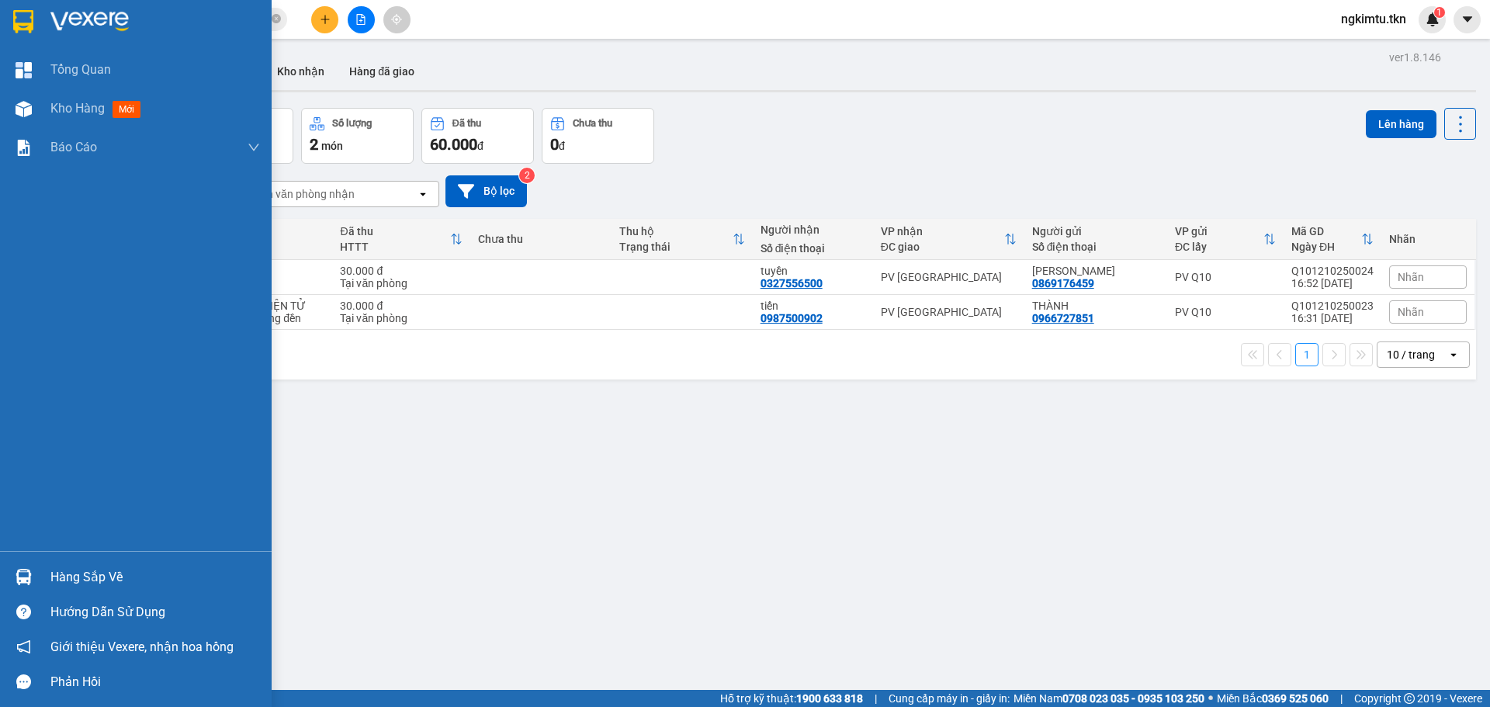
click at [68, 586] on div "Hàng sắp về" at bounding box center [155, 577] width 210 height 23
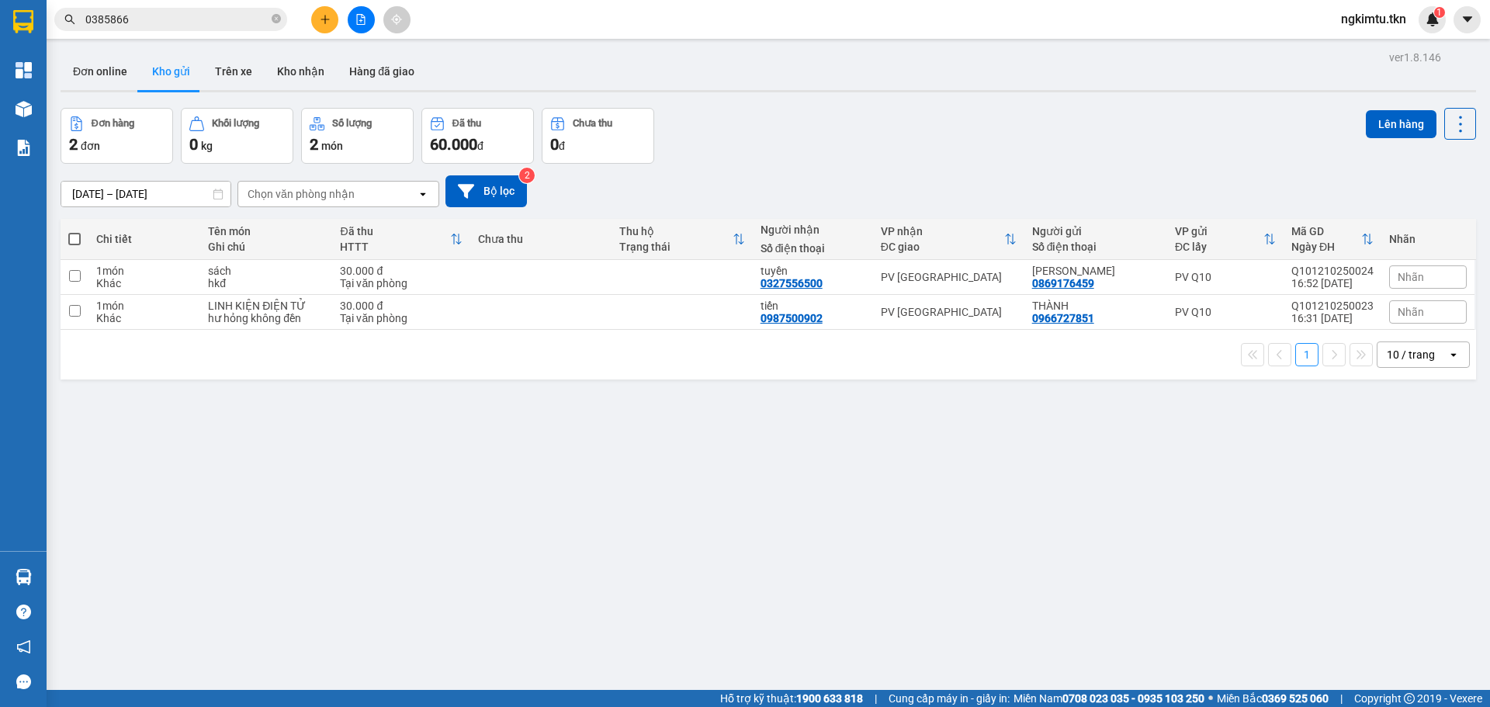
click at [399, 435] on section "Kết quả tìm kiếm ( 3 ) Bộ lọc Mã ĐH Trạng thái Món hàng Thu hộ Tổng cước Chưa c…" at bounding box center [745, 353] width 1490 height 707
